Goal: Task Accomplishment & Management: Use online tool/utility

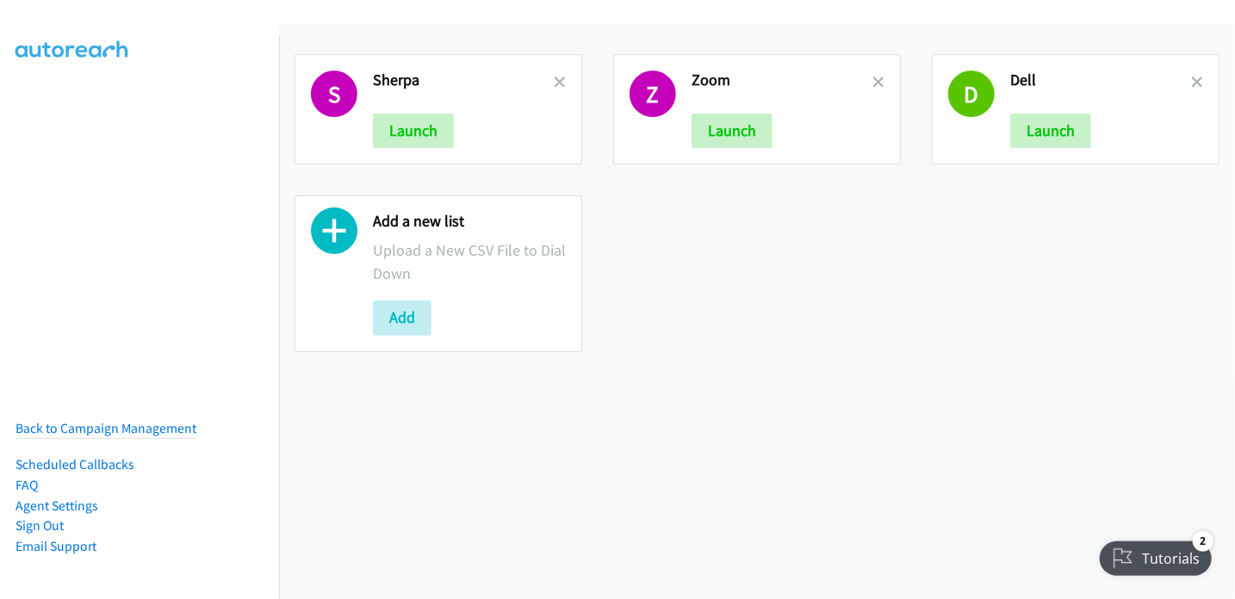
click at [325, 226] on icon at bounding box center [334, 235] width 46 height 46
click at [400, 316] on button "Add" at bounding box center [402, 317] width 59 height 34
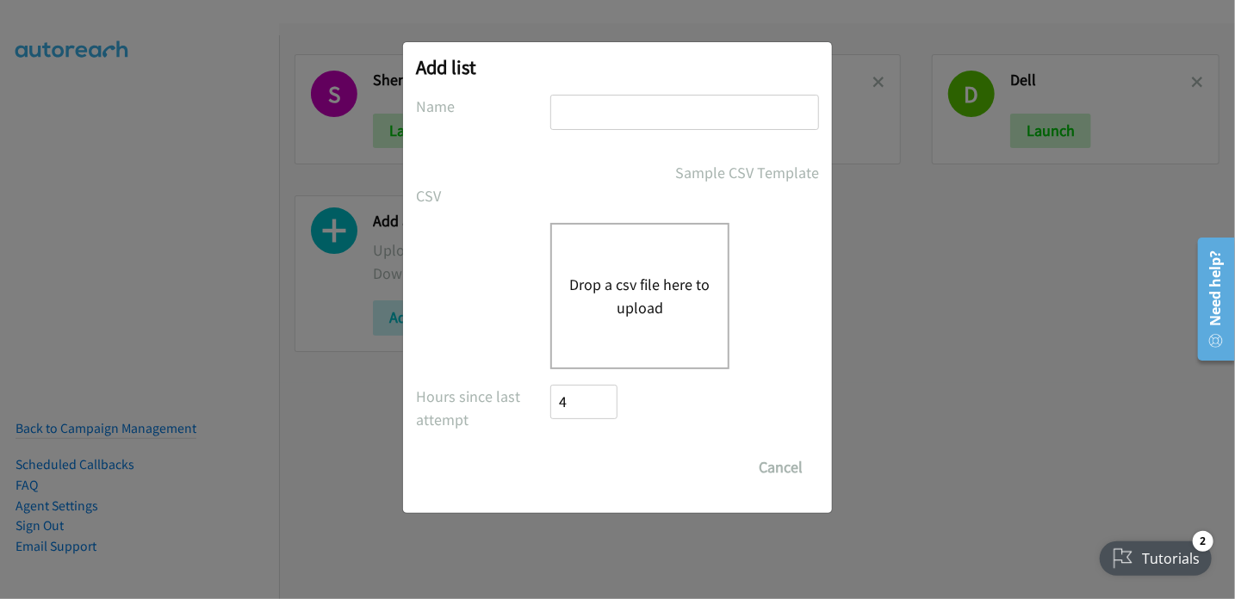
click at [601, 98] on input "text" at bounding box center [684, 112] width 269 height 35
type input "DELL Event"
click at [648, 306] on button "Drop a csv file here to upload" at bounding box center [639, 296] width 141 height 46
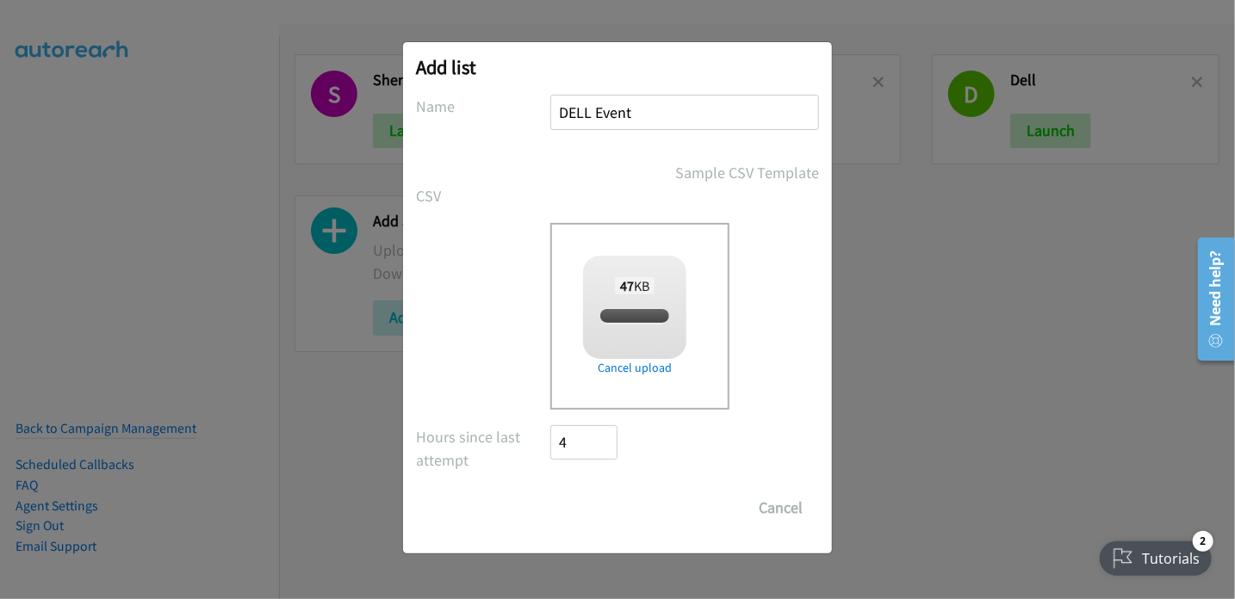
checkbox input "true"
click at [602, 514] on input "Save List" at bounding box center [595, 508] width 90 height 34
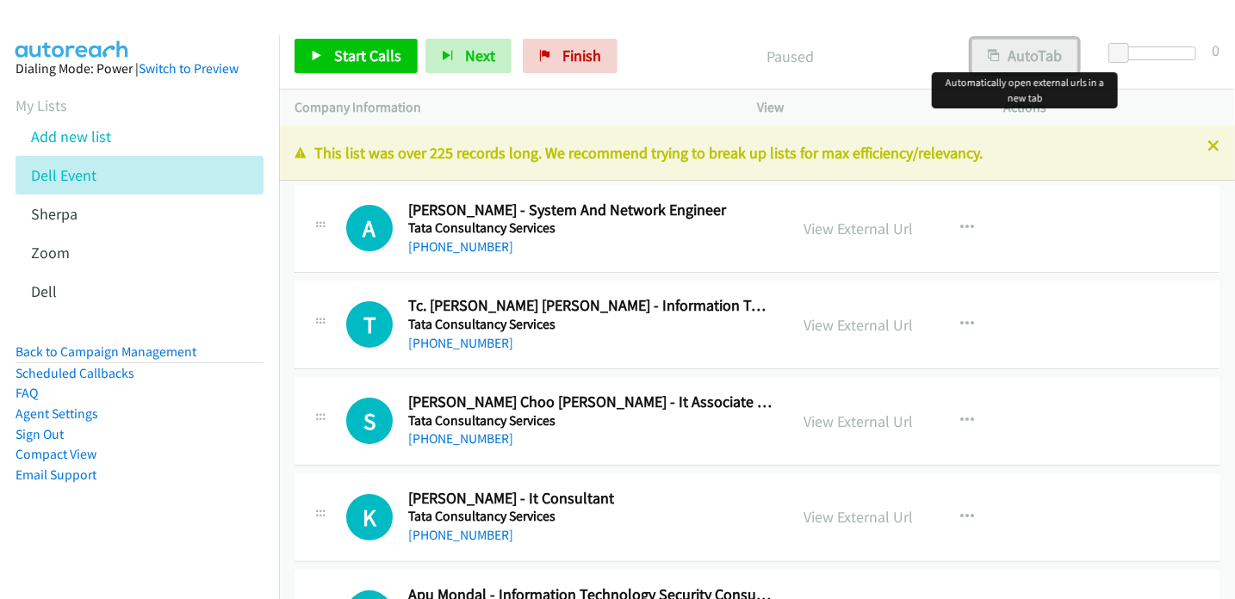
click at [1042, 53] on button "AutoTab" at bounding box center [1024, 56] width 107 height 34
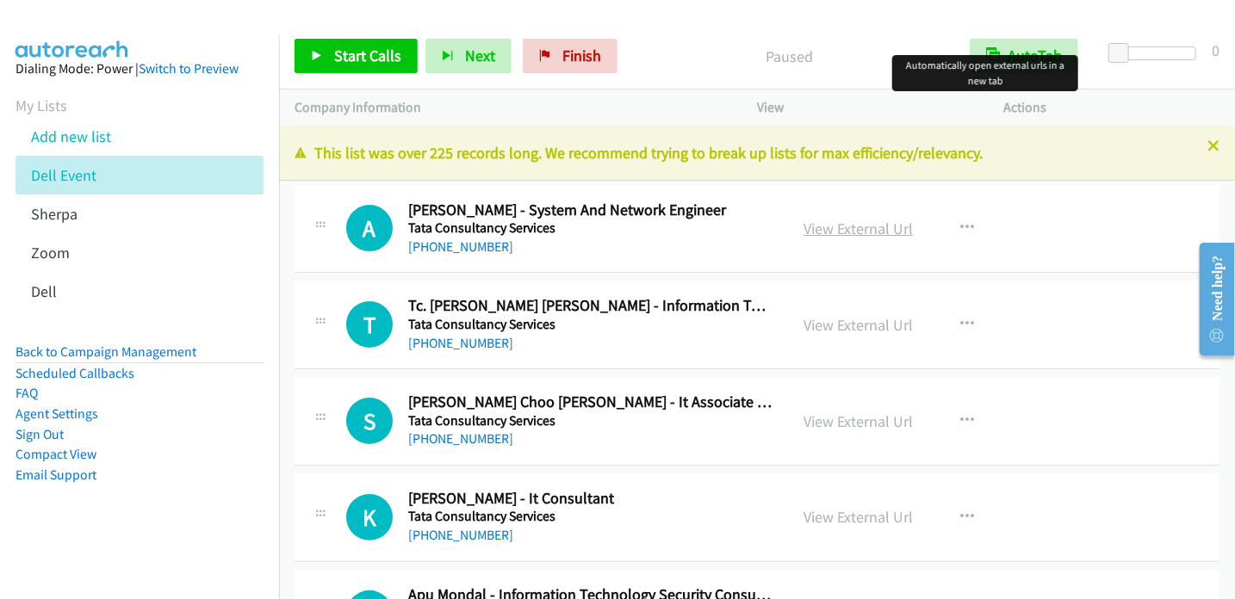
click at [833, 223] on link "View External Url" at bounding box center [857, 229] width 109 height 20
click at [356, 54] on span "Start Calls" at bounding box center [367, 56] width 67 height 20
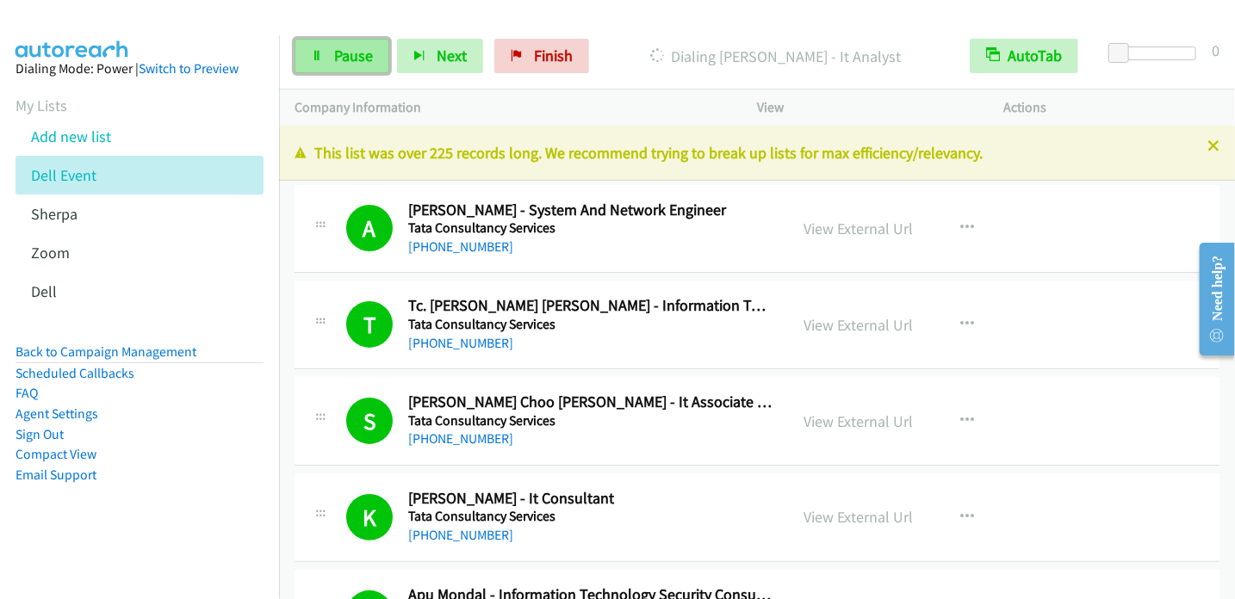
click at [359, 56] on span "Pause" at bounding box center [353, 56] width 39 height 20
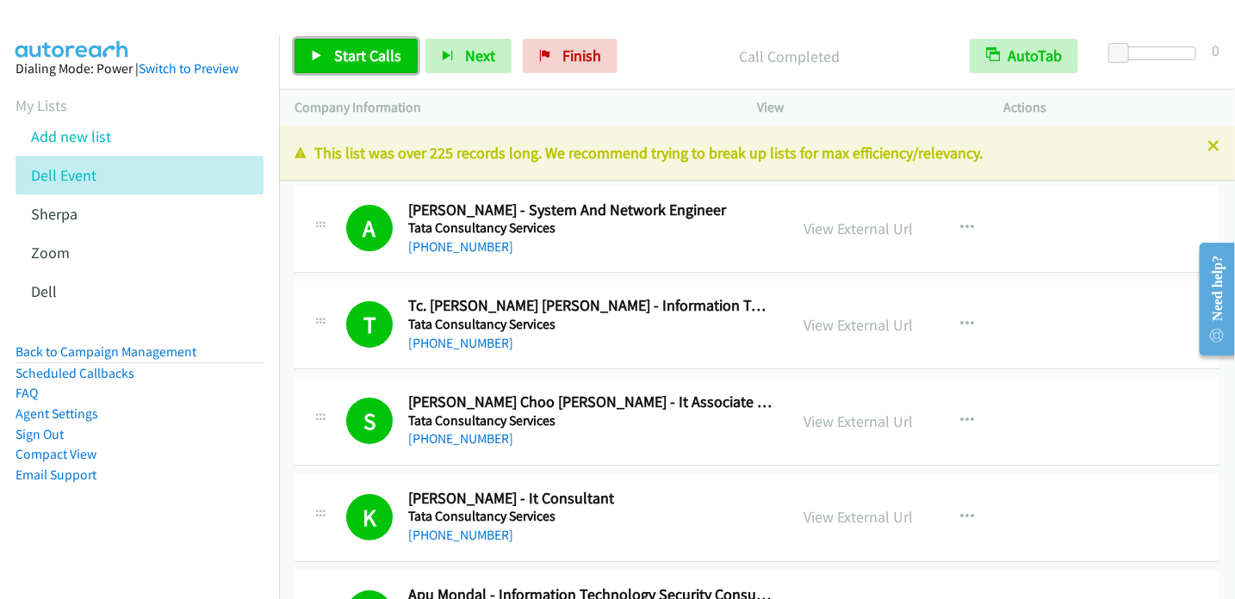
click at [383, 57] on span "Start Calls" at bounding box center [367, 56] width 67 height 20
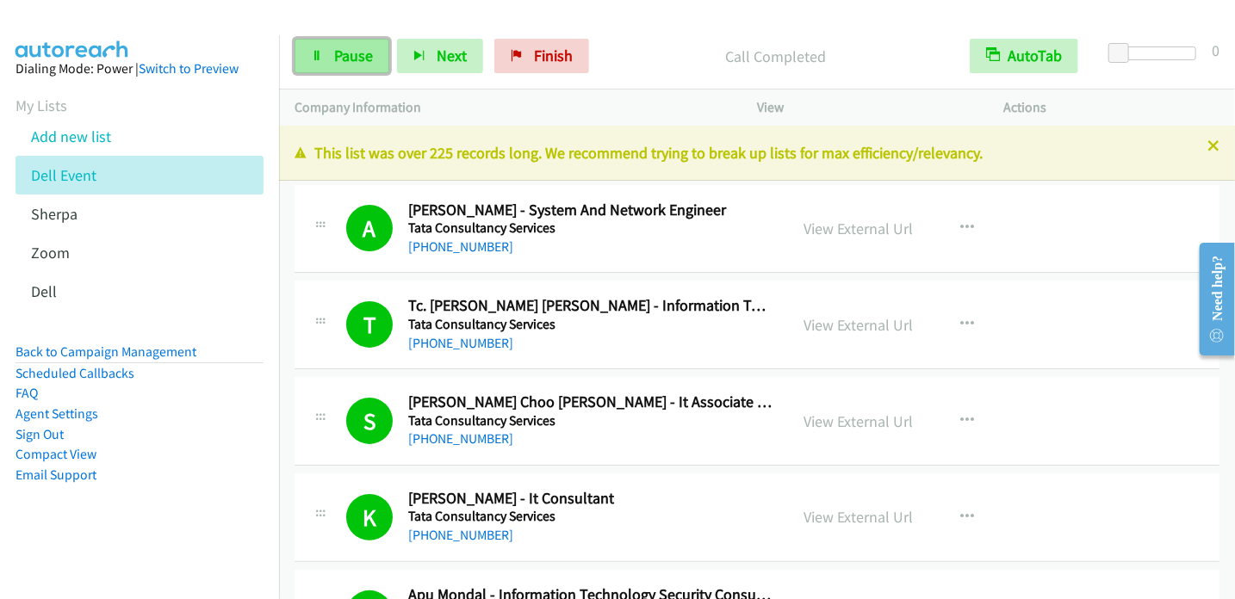
click at [347, 53] on span "Pause" at bounding box center [353, 56] width 39 height 20
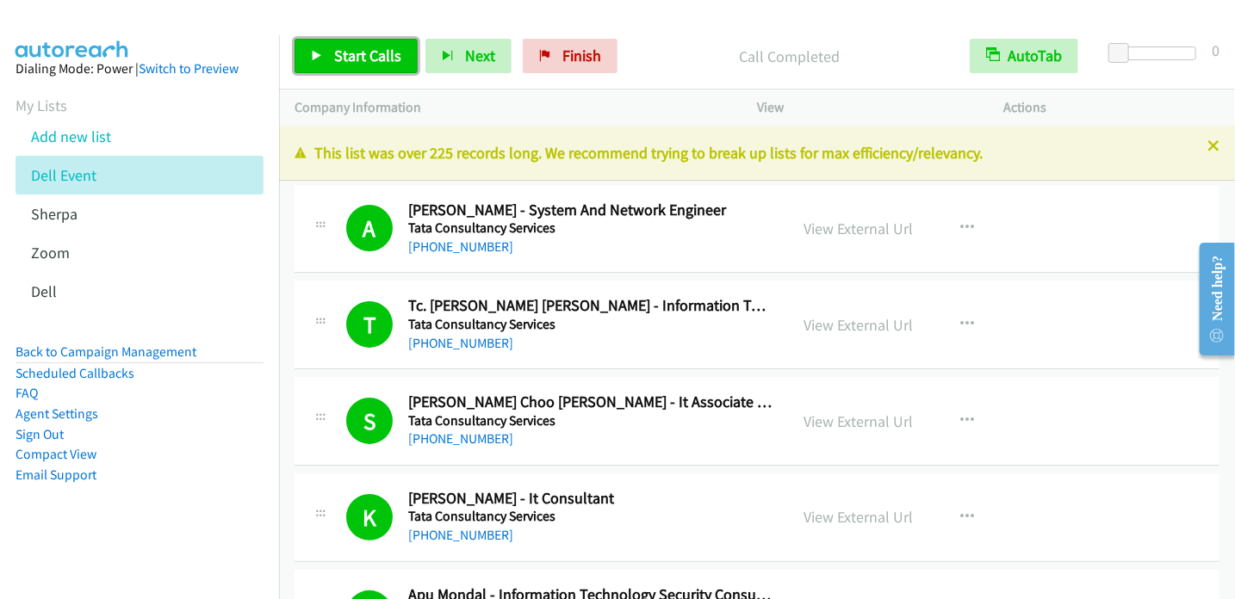
click at [373, 61] on span "Start Calls" at bounding box center [367, 56] width 67 height 20
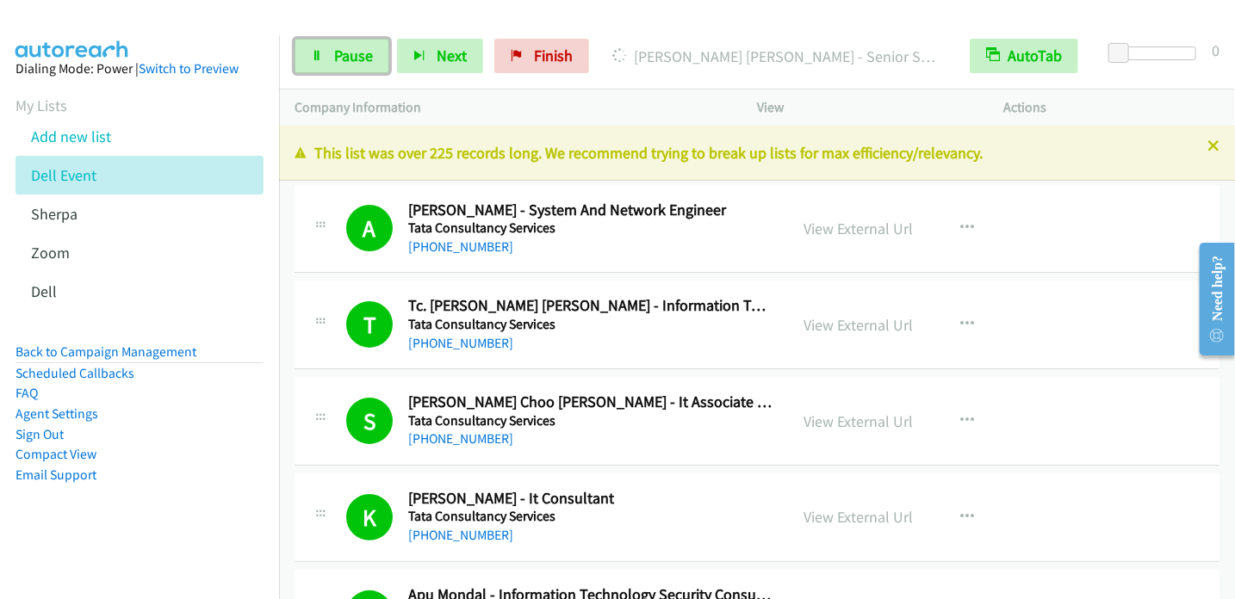
drag, startPoint x: 344, startPoint y: 60, endPoint x: 378, endPoint y: 16, distance: 55.8
click at [344, 60] on span "Pause" at bounding box center [353, 56] width 39 height 20
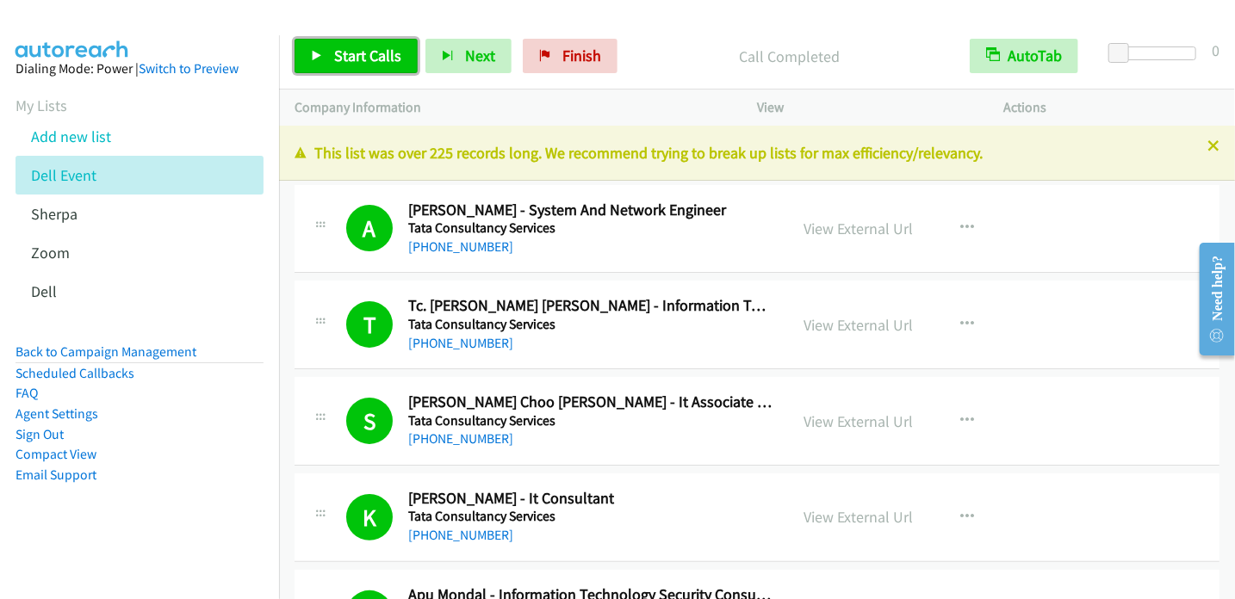
drag, startPoint x: 381, startPoint y: 51, endPoint x: 476, endPoint y: 2, distance: 106.7
click at [382, 50] on span "Start Calls" at bounding box center [367, 56] width 67 height 20
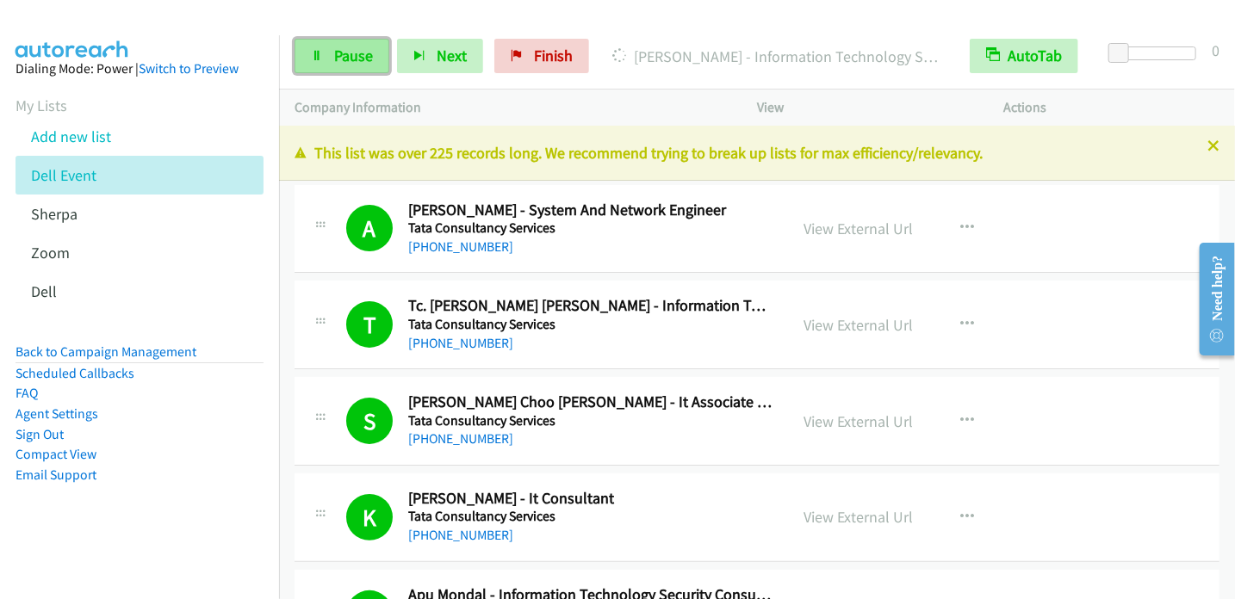
click at [358, 53] on span "Pause" at bounding box center [353, 56] width 39 height 20
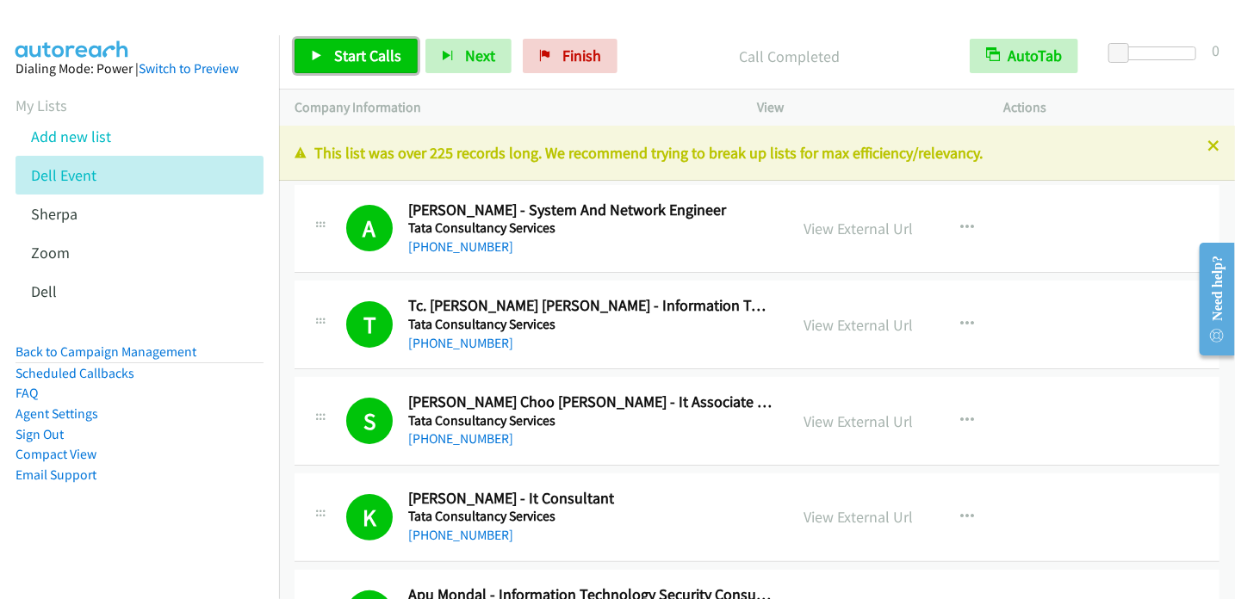
click at [384, 53] on span "Start Calls" at bounding box center [367, 56] width 67 height 20
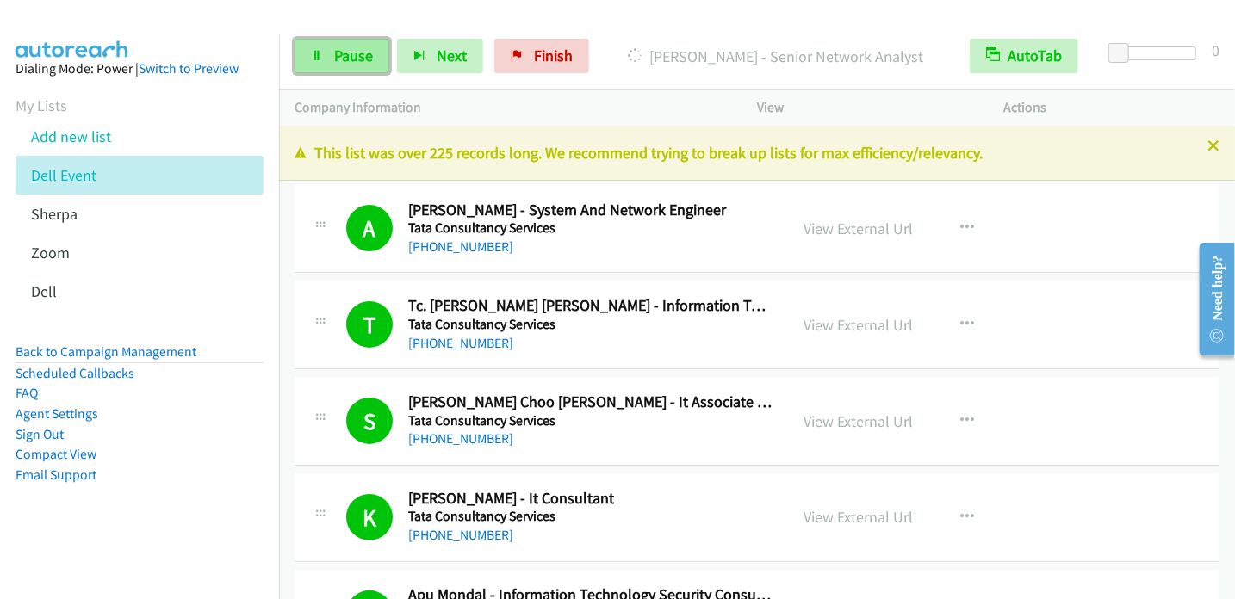
click at [355, 61] on span "Pause" at bounding box center [353, 56] width 39 height 20
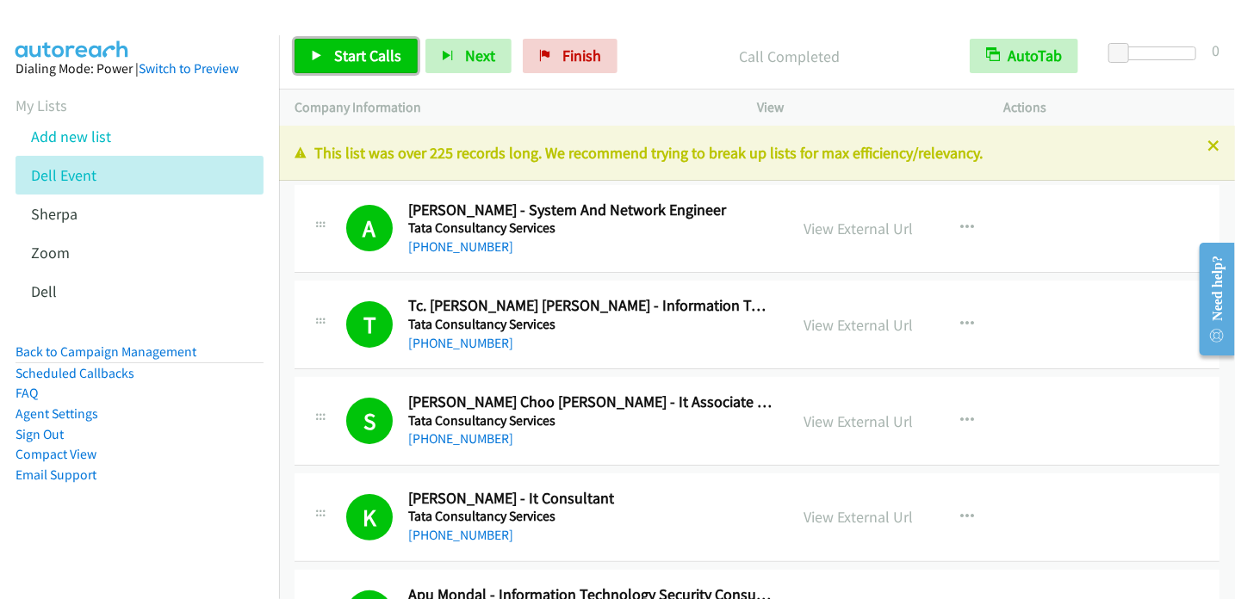
click at [344, 47] on span "Start Calls" at bounding box center [367, 56] width 67 height 20
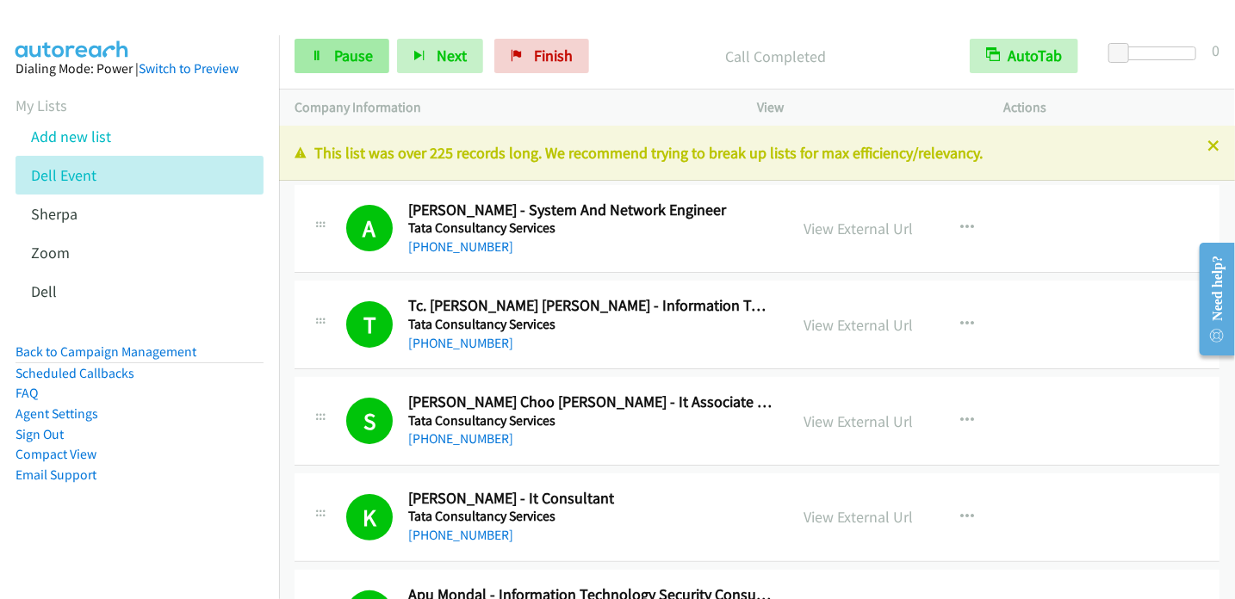
click at [327, 57] on link "Pause" at bounding box center [341, 56] width 95 height 34
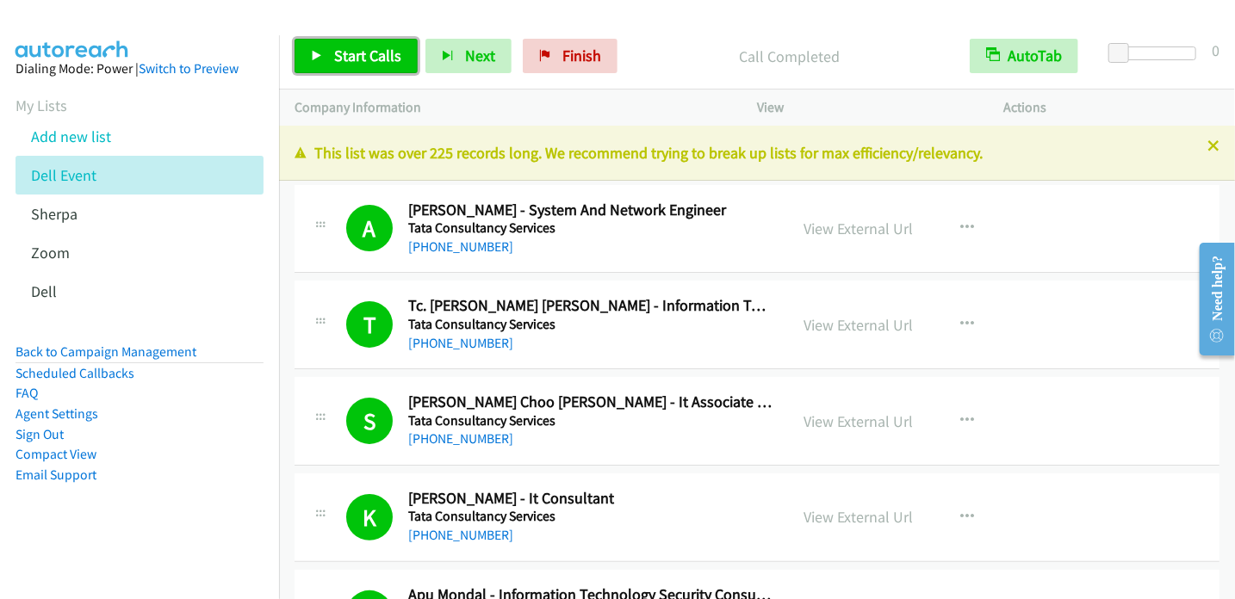
click at [362, 56] on span "Start Calls" at bounding box center [367, 56] width 67 height 20
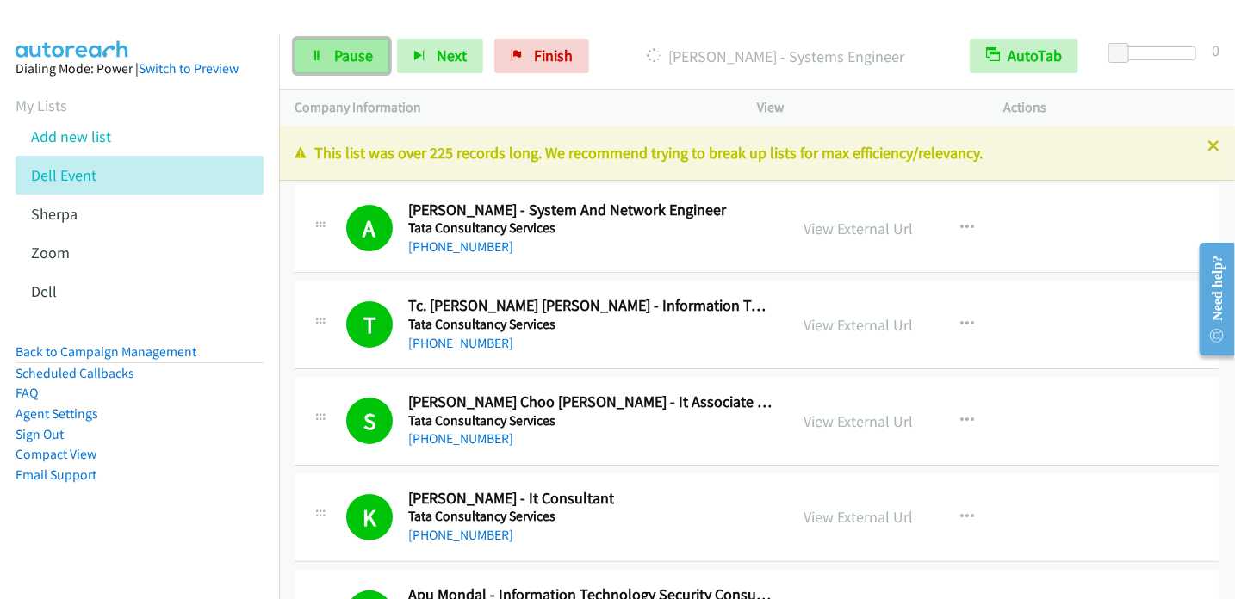
click at [362, 54] on span "Pause" at bounding box center [353, 56] width 39 height 20
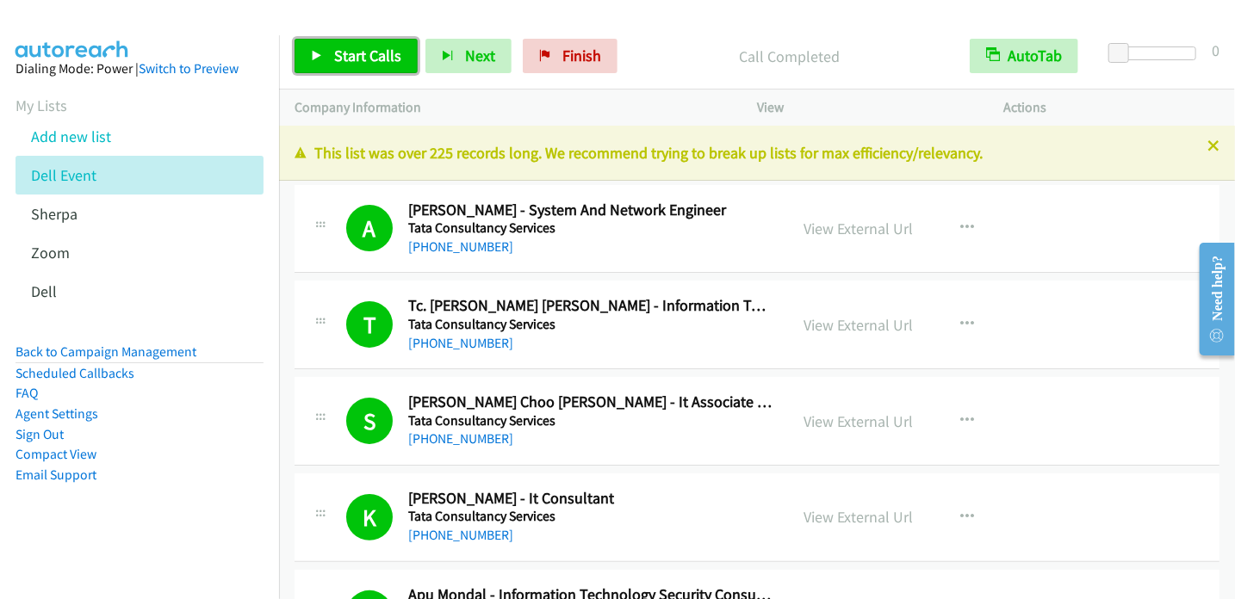
click at [362, 54] on span "Start Calls" at bounding box center [367, 56] width 67 height 20
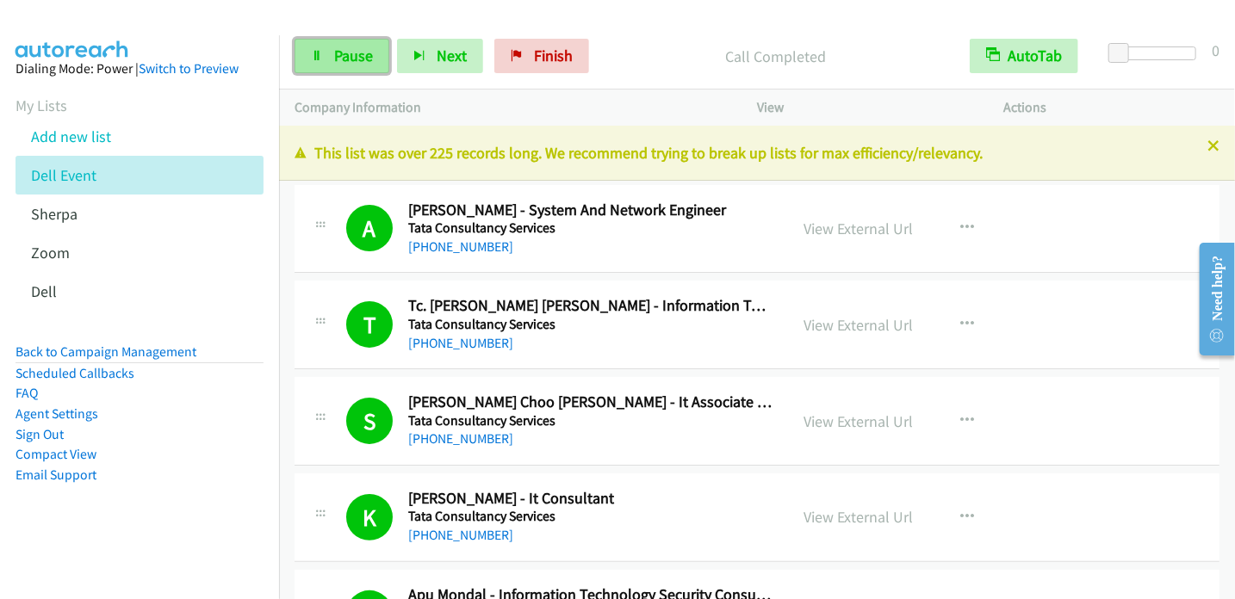
click at [344, 47] on span "Pause" at bounding box center [353, 56] width 39 height 20
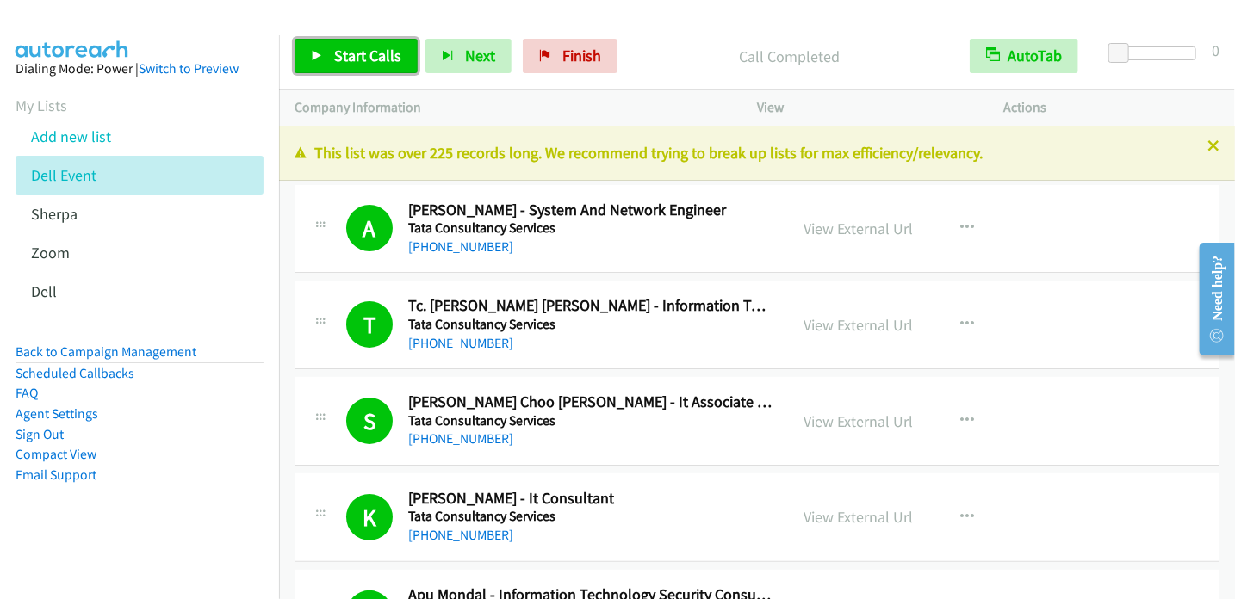
click at [335, 65] on span "Start Calls" at bounding box center [367, 56] width 67 height 20
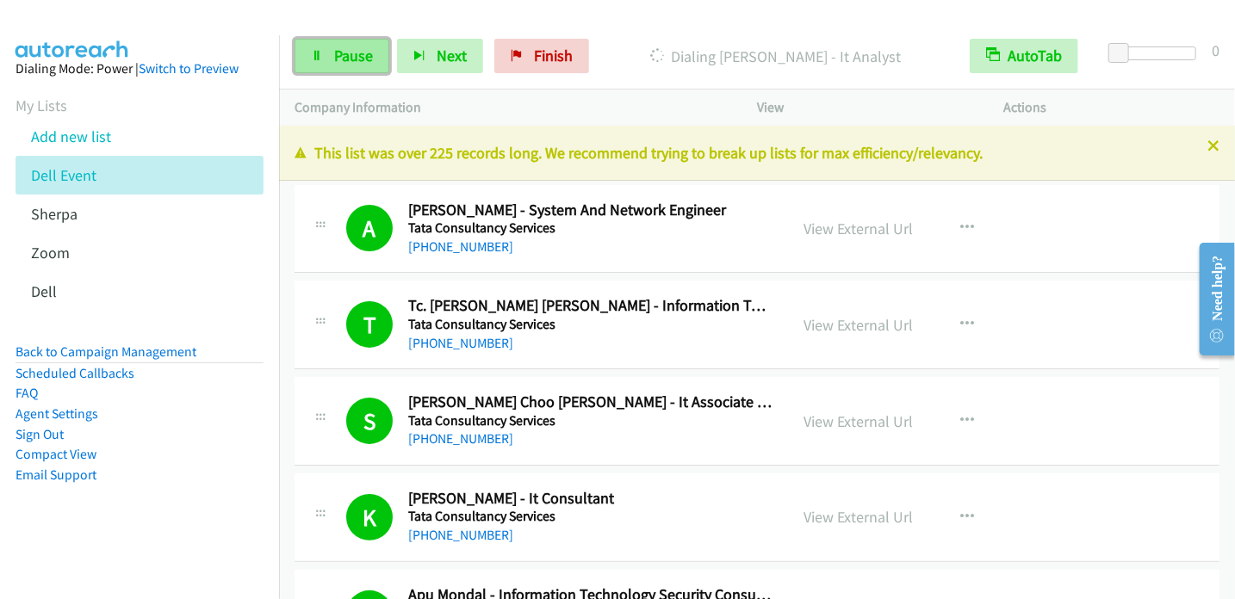
drag, startPoint x: 331, startPoint y: 63, endPoint x: 351, endPoint y: 49, distance: 24.8
click at [331, 63] on link "Pause" at bounding box center [341, 56] width 95 height 34
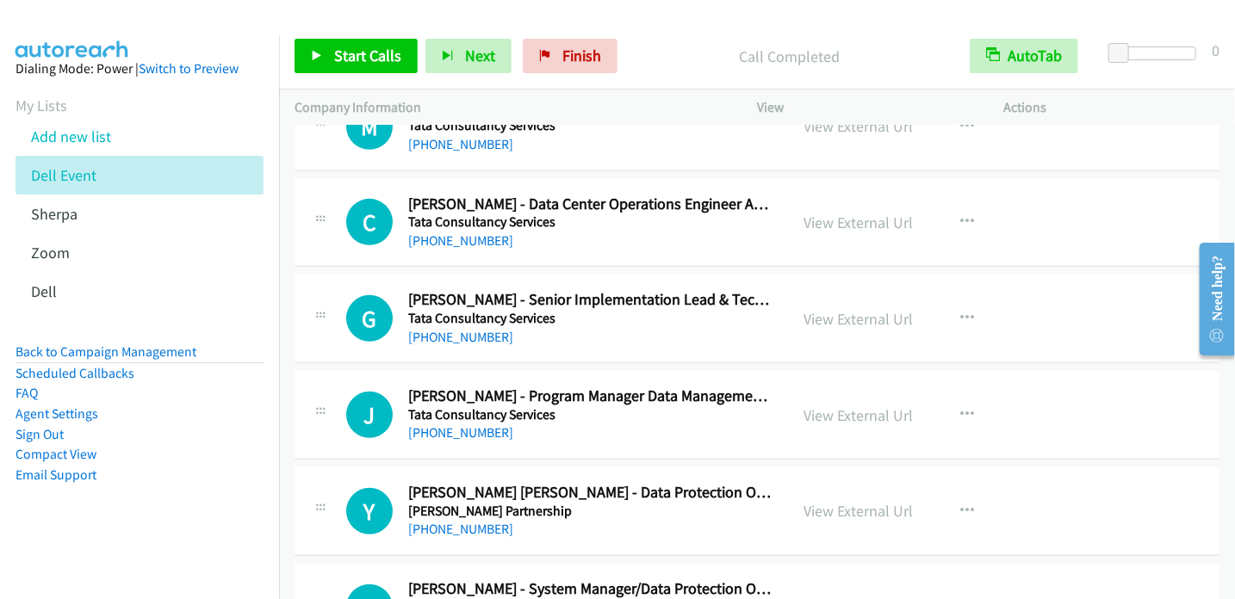
scroll to position [9814, 0]
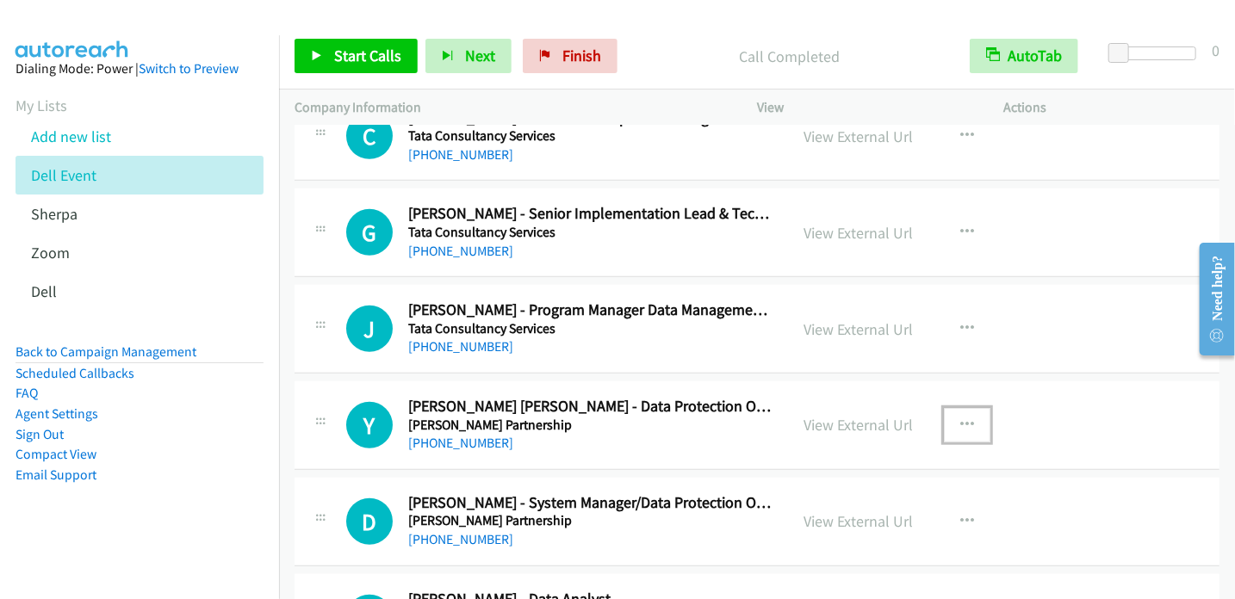
click at [960, 418] on icon "button" at bounding box center [967, 425] width 14 height 14
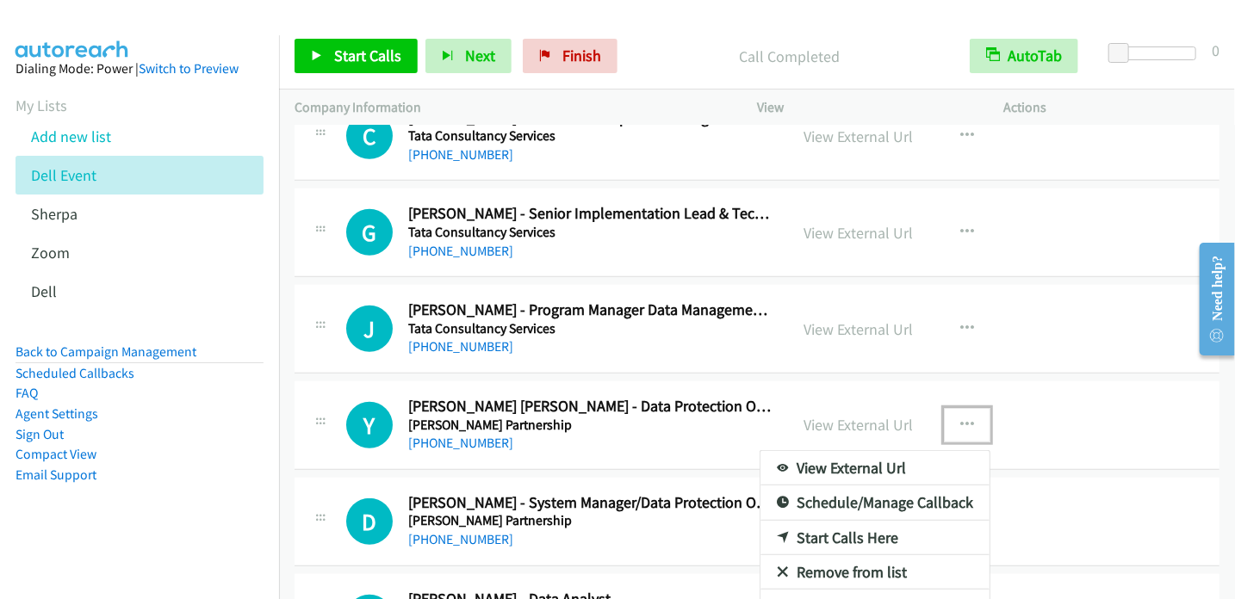
click at [777, 533] on icon at bounding box center [783, 539] width 12 height 12
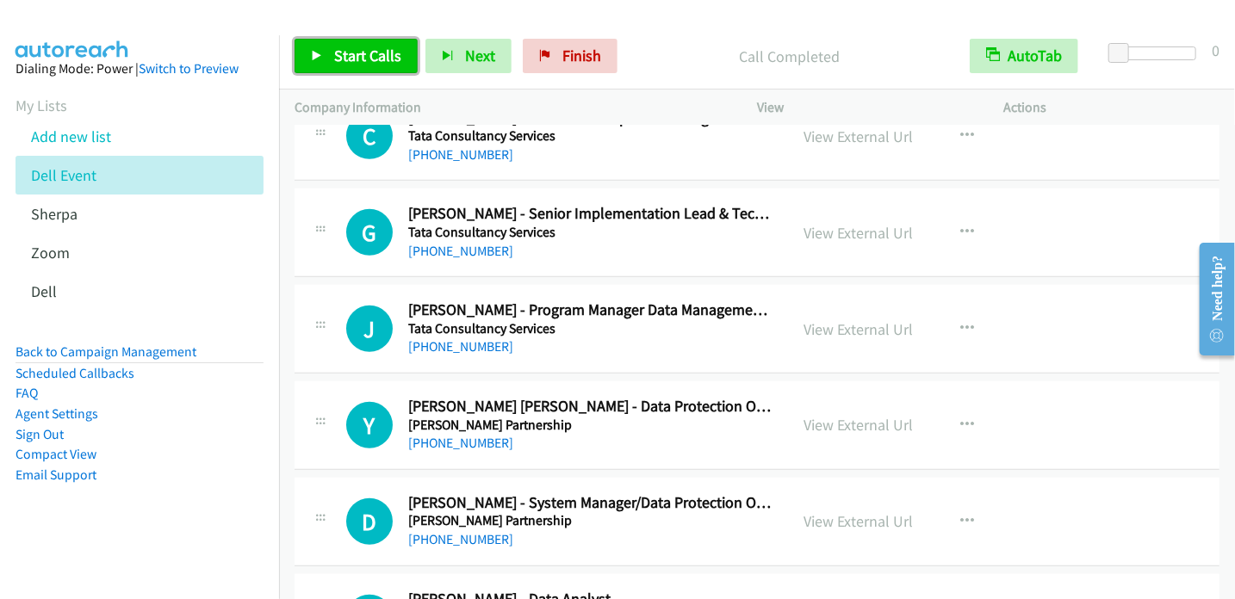
click at [358, 64] on span "Start Calls" at bounding box center [367, 56] width 67 height 20
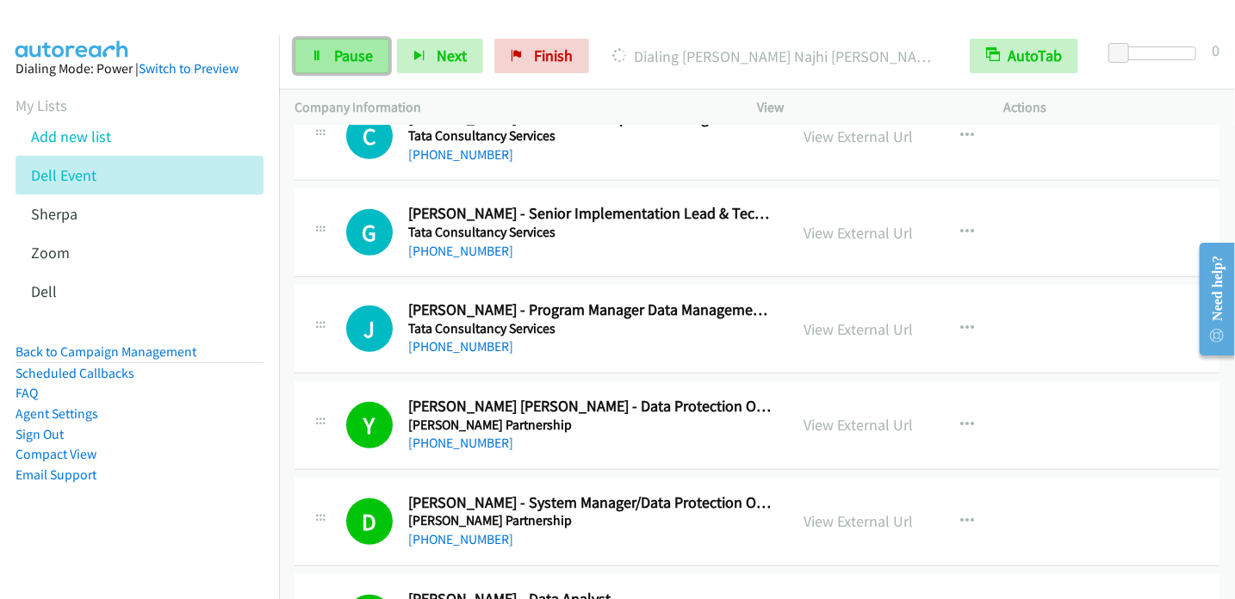
click at [334, 53] on span "Pause" at bounding box center [353, 56] width 39 height 20
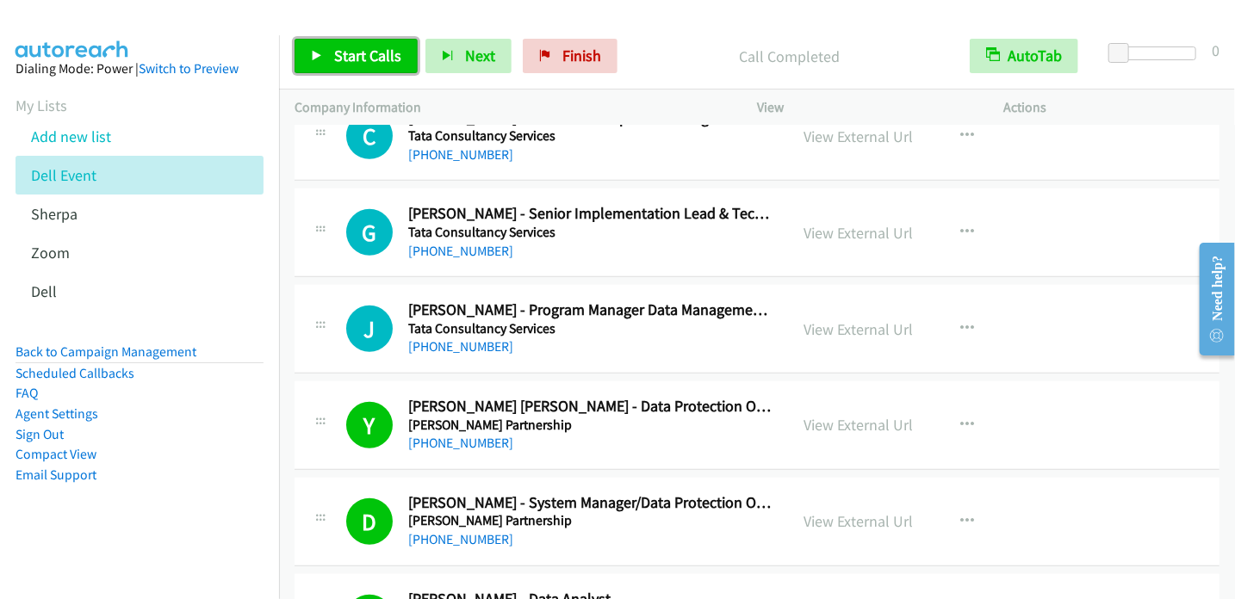
click at [362, 51] on span "Start Calls" at bounding box center [367, 56] width 67 height 20
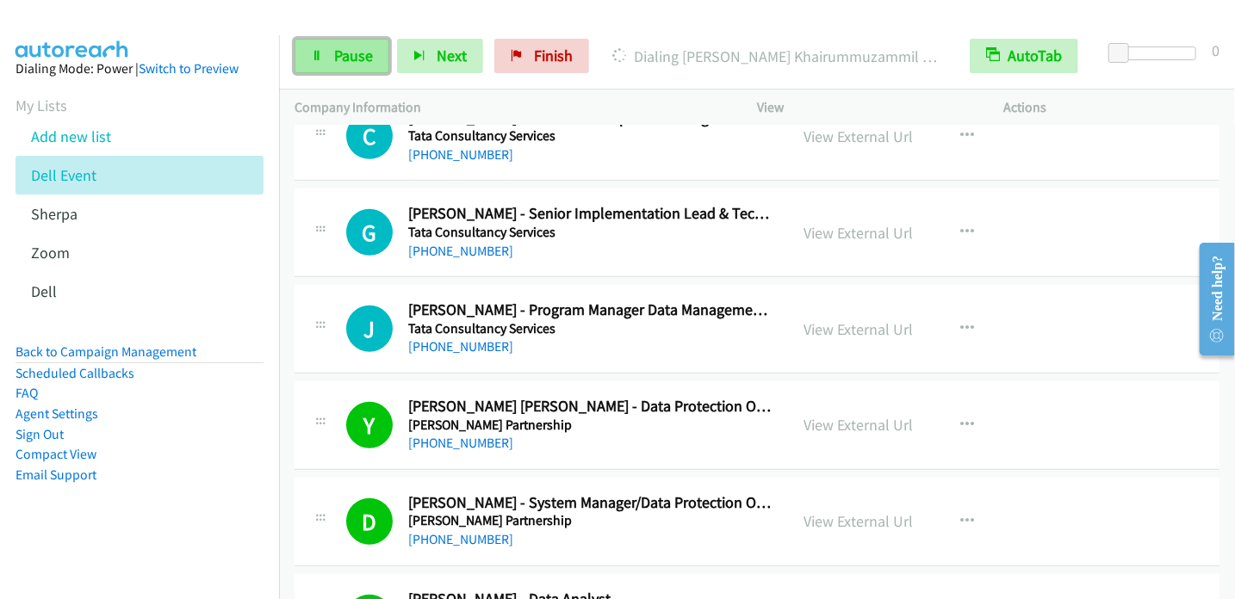
click at [360, 52] on span "Pause" at bounding box center [353, 56] width 39 height 20
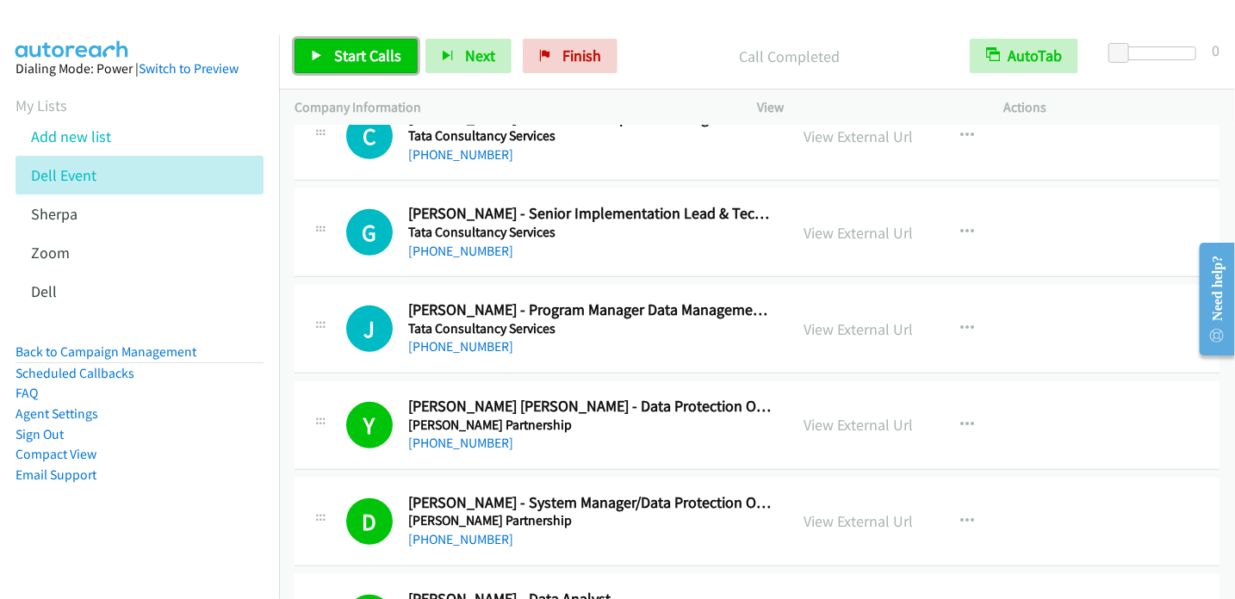
click at [377, 55] on span "Start Calls" at bounding box center [367, 56] width 67 height 20
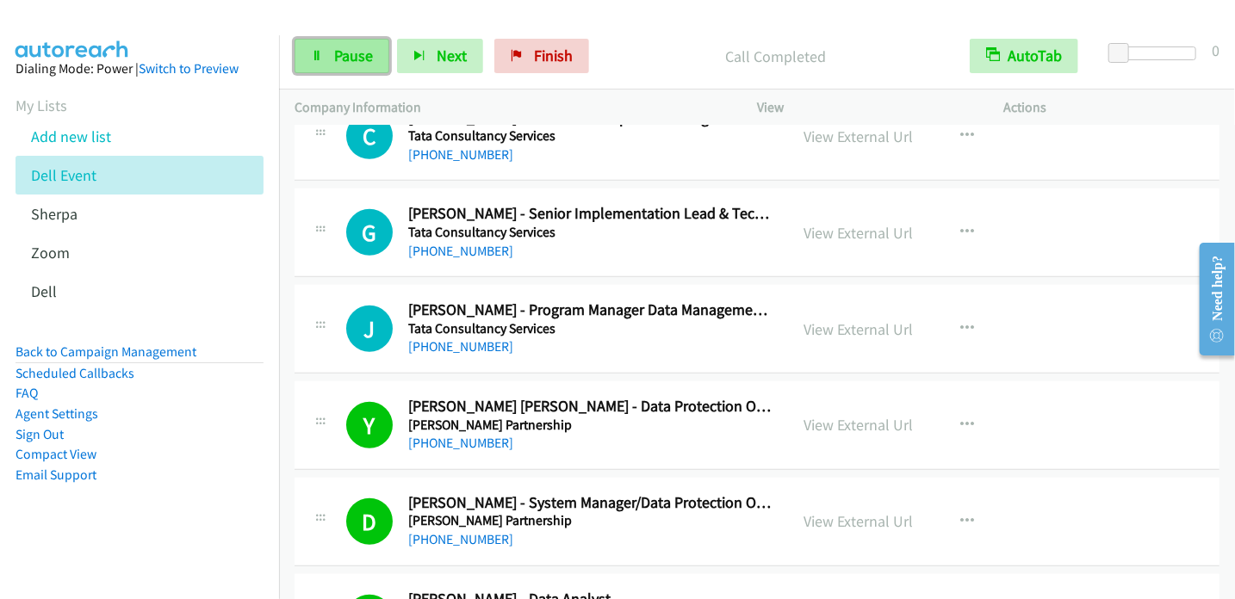
click at [334, 61] on span "Pause" at bounding box center [353, 56] width 39 height 20
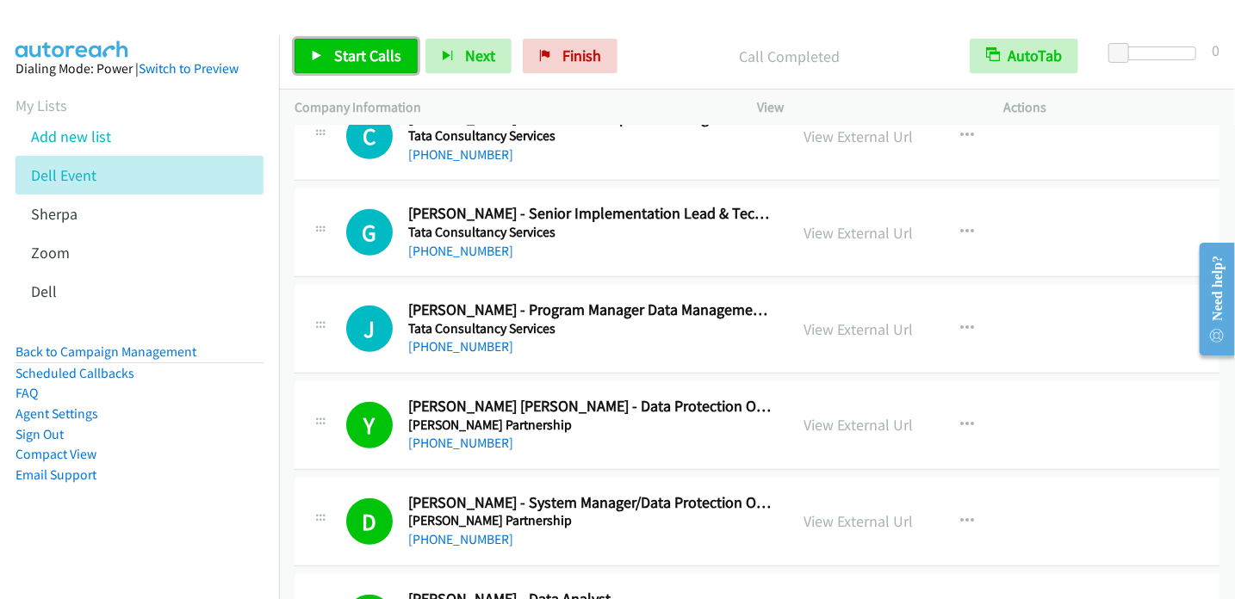
click at [371, 53] on span "Start Calls" at bounding box center [367, 56] width 67 height 20
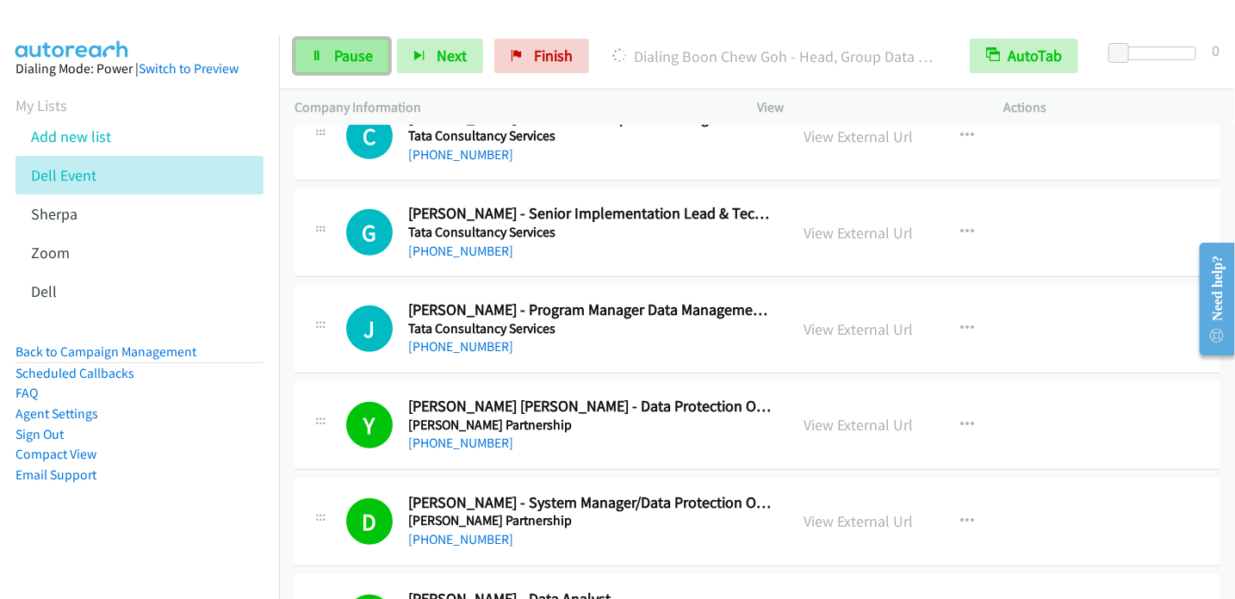
click at [367, 58] on span "Pause" at bounding box center [353, 56] width 39 height 20
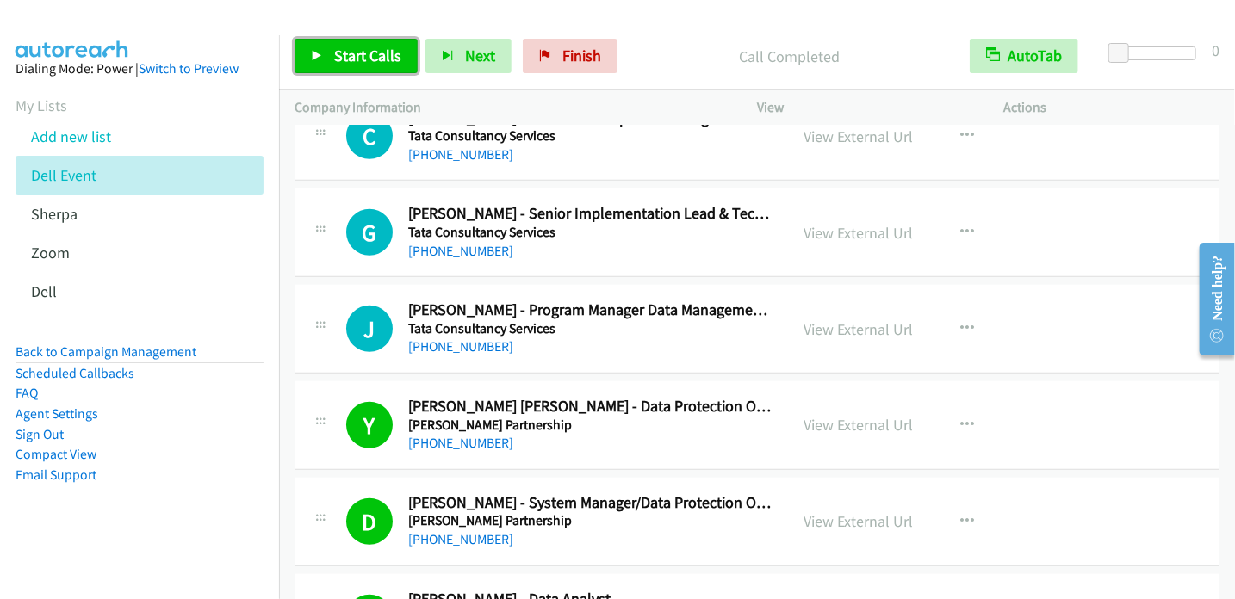
click at [378, 58] on span "Start Calls" at bounding box center [367, 56] width 67 height 20
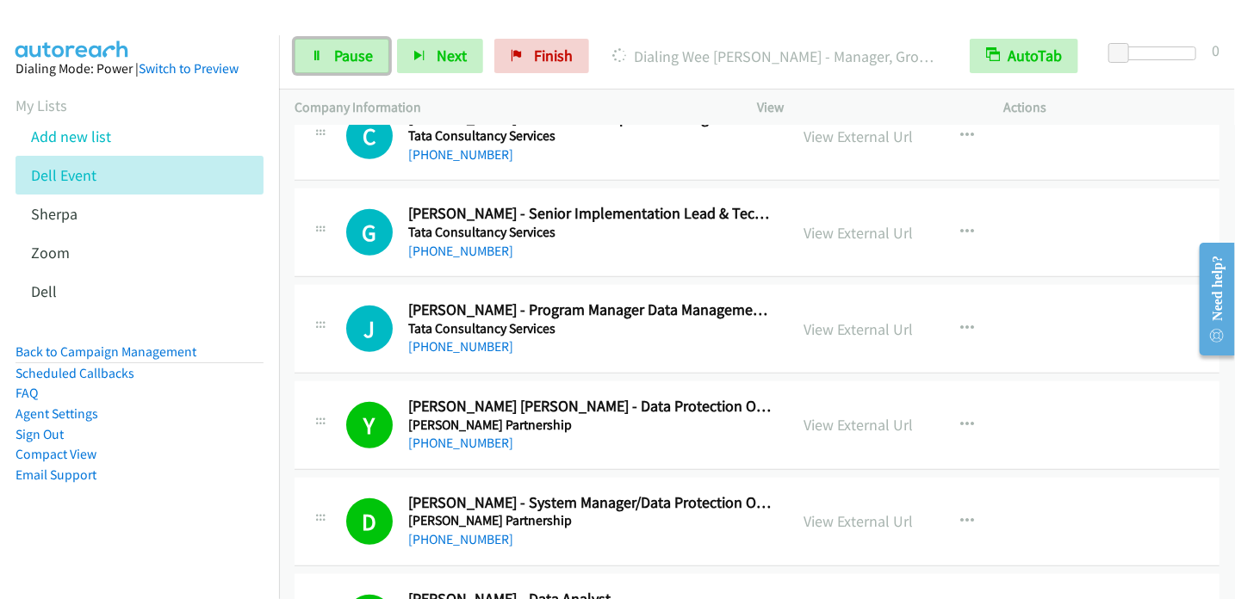
drag, startPoint x: 358, startPoint y: 60, endPoint x: 474, endPoint y: 13, distance: 125.5
click at [361, 59] on span "Pause" at bounding box center [353, 56] width 39 height 20
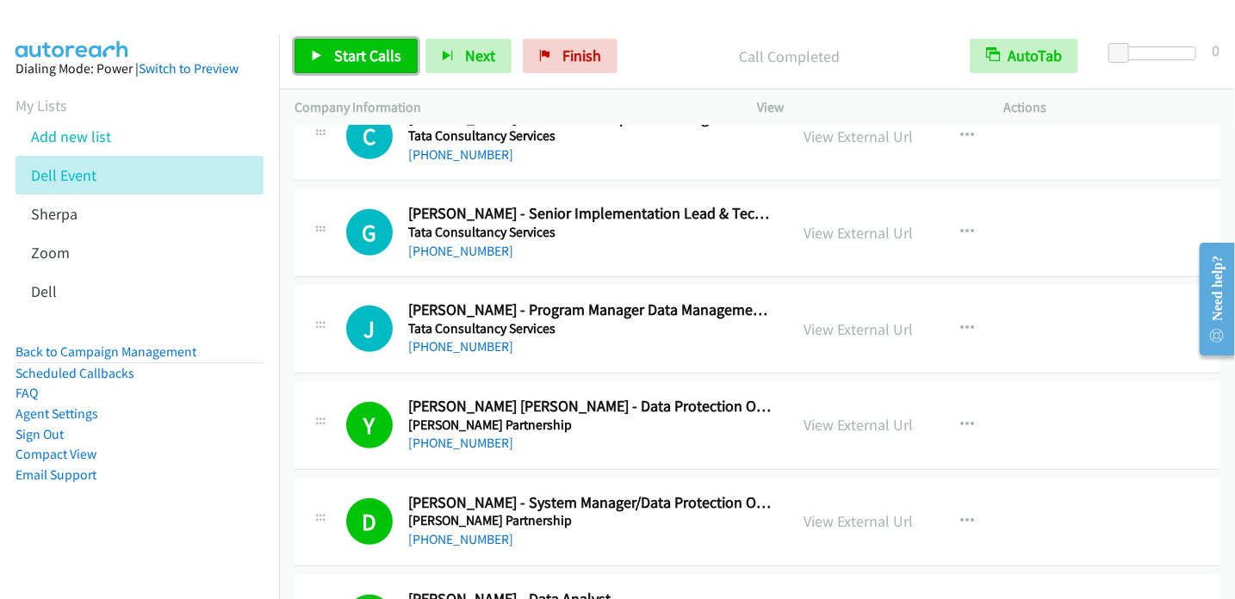
drag, startPoint x: 320, startPoint y: 56, endPoint x: 417, endPoint y: 11, distance: 106.3
click at [321, 57] on icon at bounding box center [317, 57] width 12 height 12
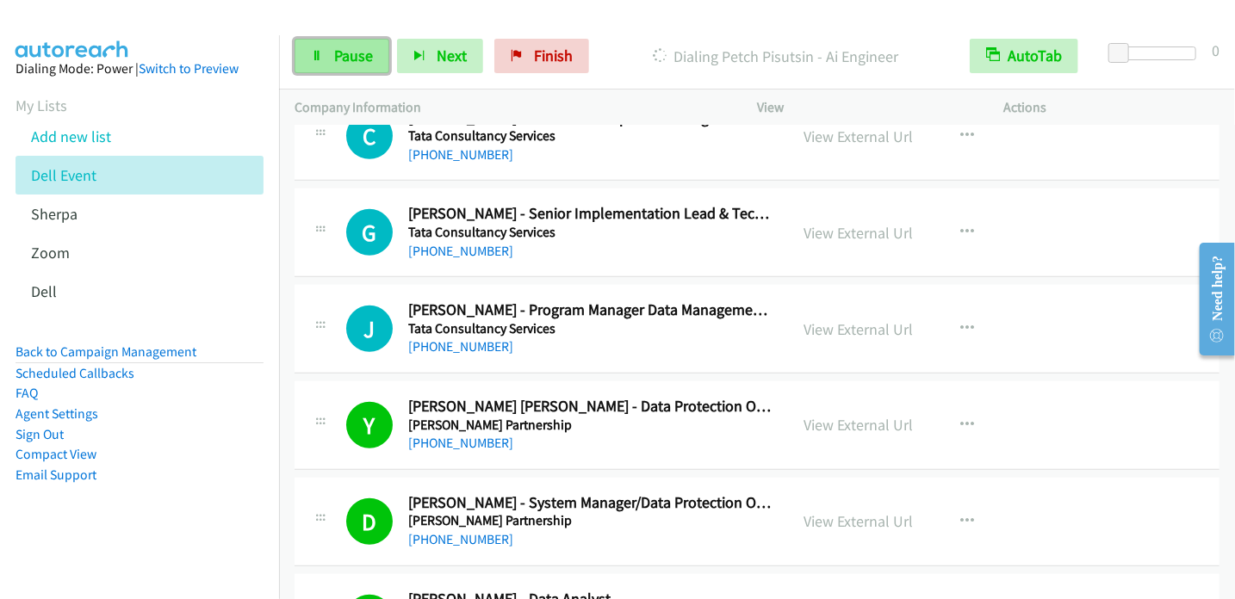
click at [337, 54] on span "Pause" at bounding box center [353, 56] width 39 height 20
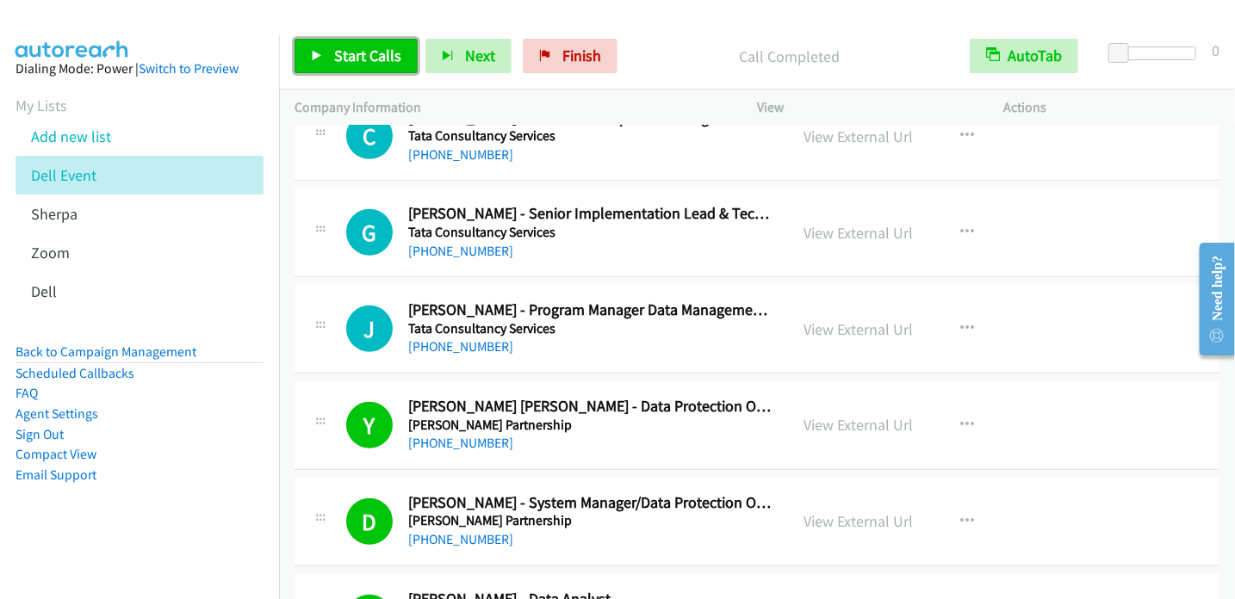
click at [319, 58] on icon at bounding box center [317, 57] width 12 height 12
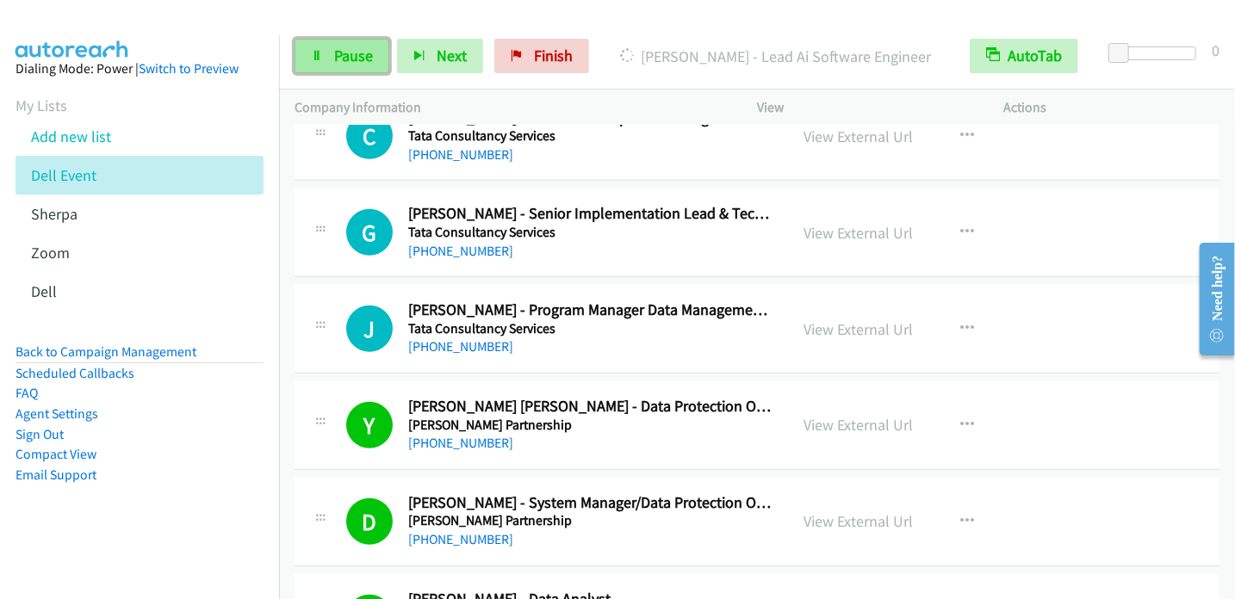
click at [379, 54] on link "Pause" at bounding box center [341, 56] width 95 height 34
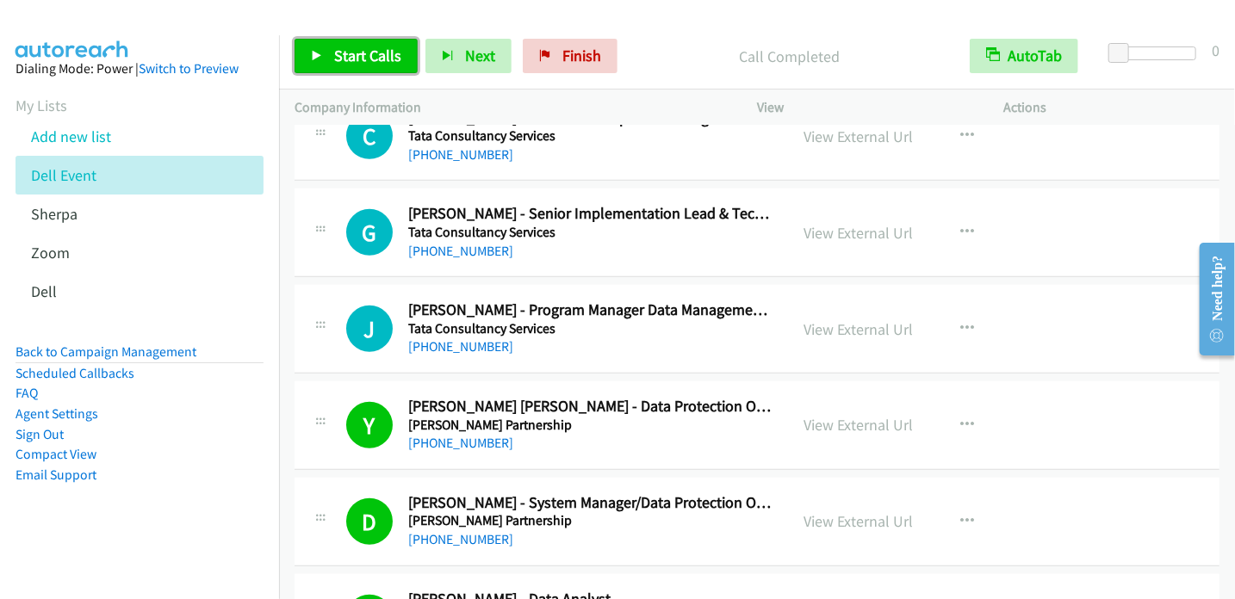
click at [373, 65] on link "Start Calls" at bounding box center [355, 56] width 123 height 34
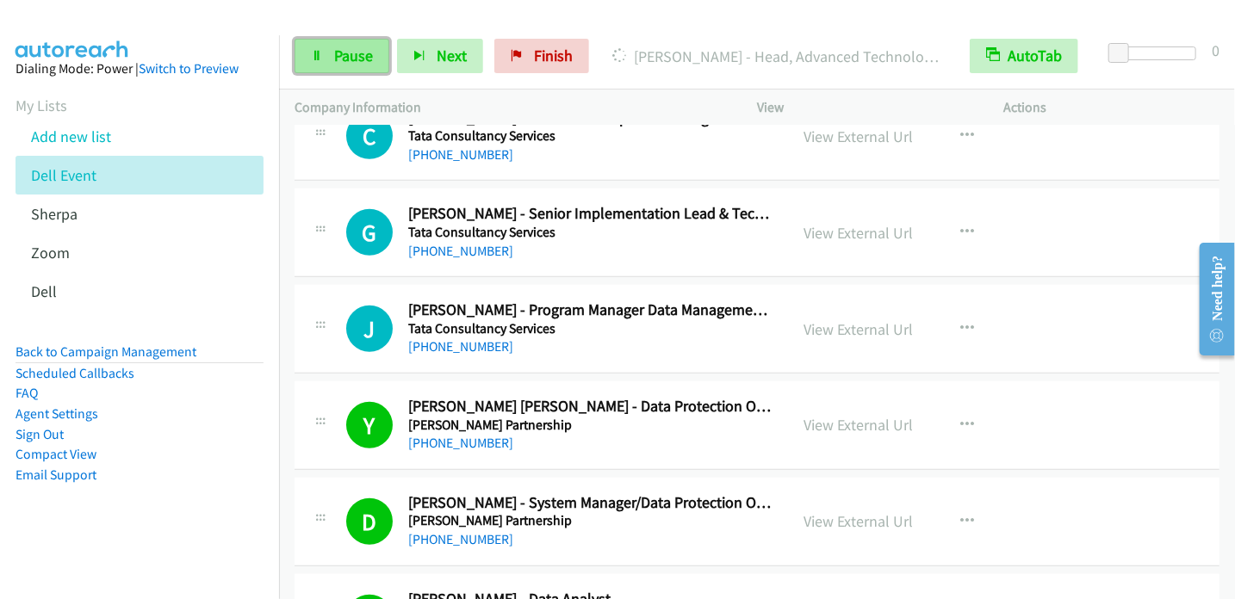
click at [349, 54] on span "Pause" at bounding box center [353, 56] width 39 height 20
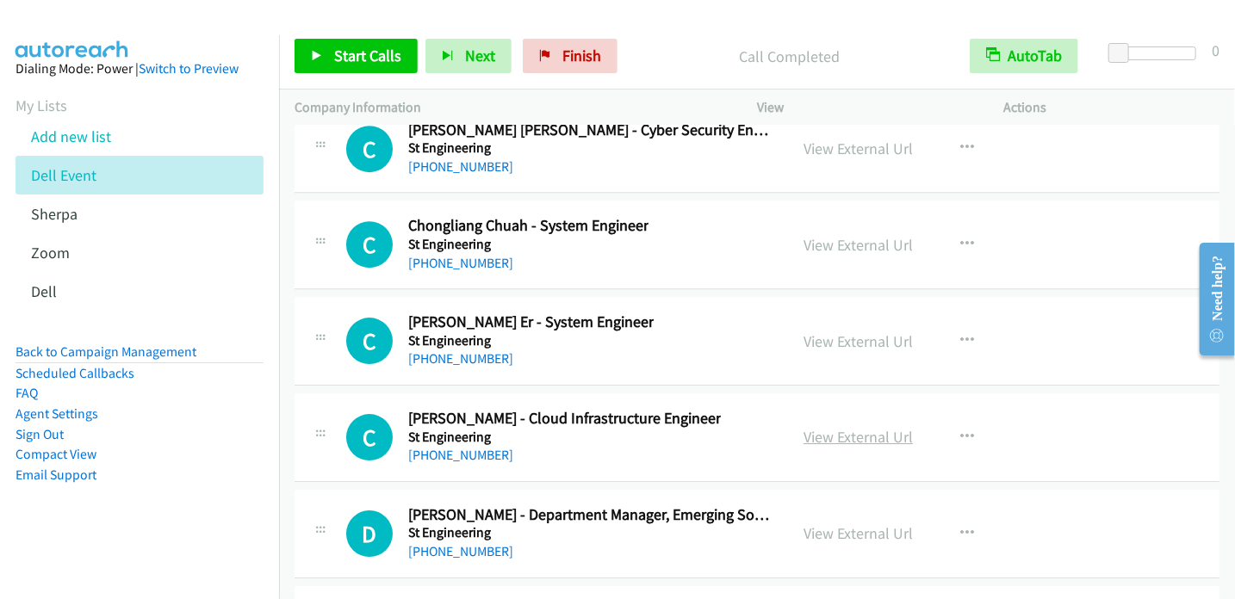
scroll to position [24490, 0]
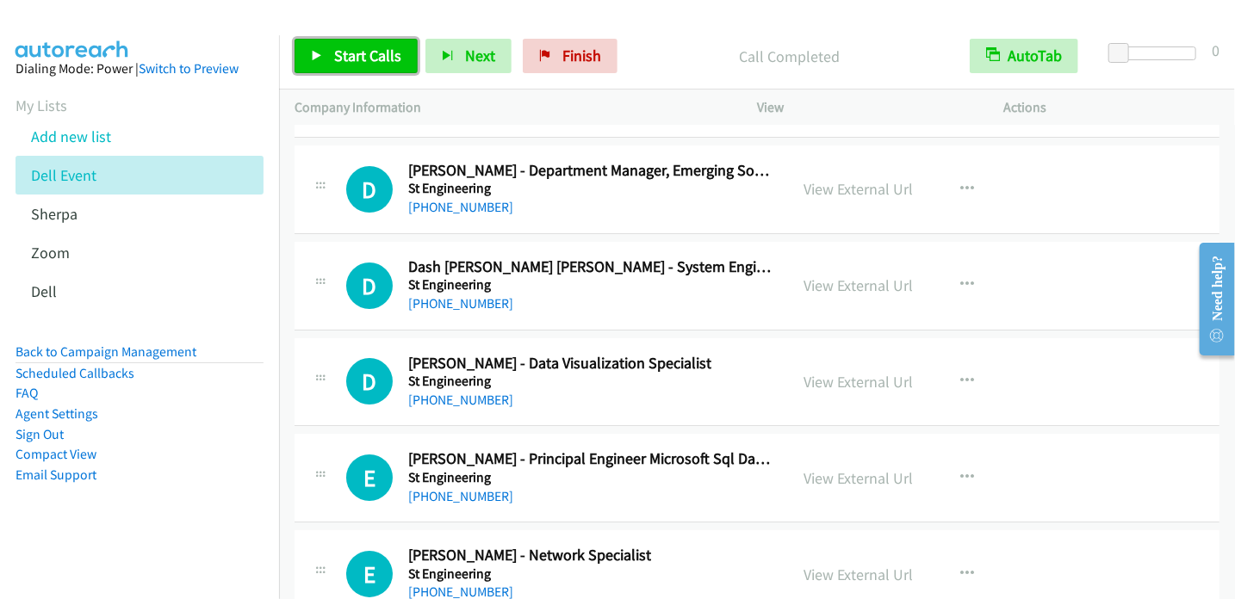
click at [358, 53] on span "Start Calls" at bounding box center [367, 56] width 67 height 20
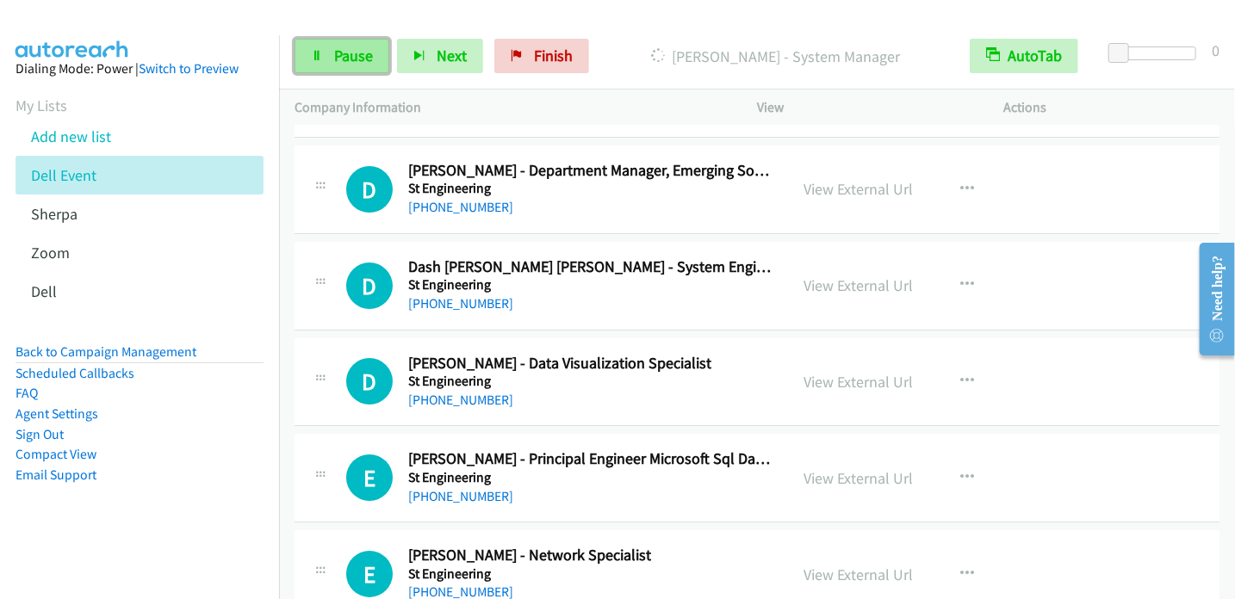
click at [319, 60] on icon at bounding box center [317, 57] width 12 height 12
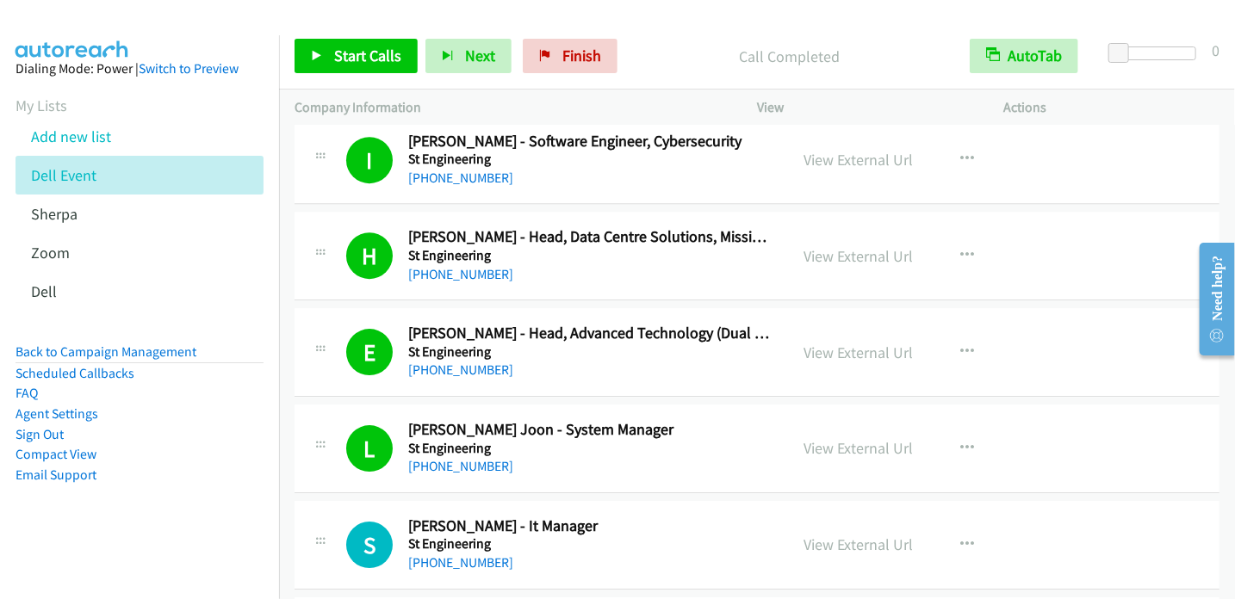
scroll to position [14894, 0]
